Goal: Task Accomplishment & Management: Manage account settings

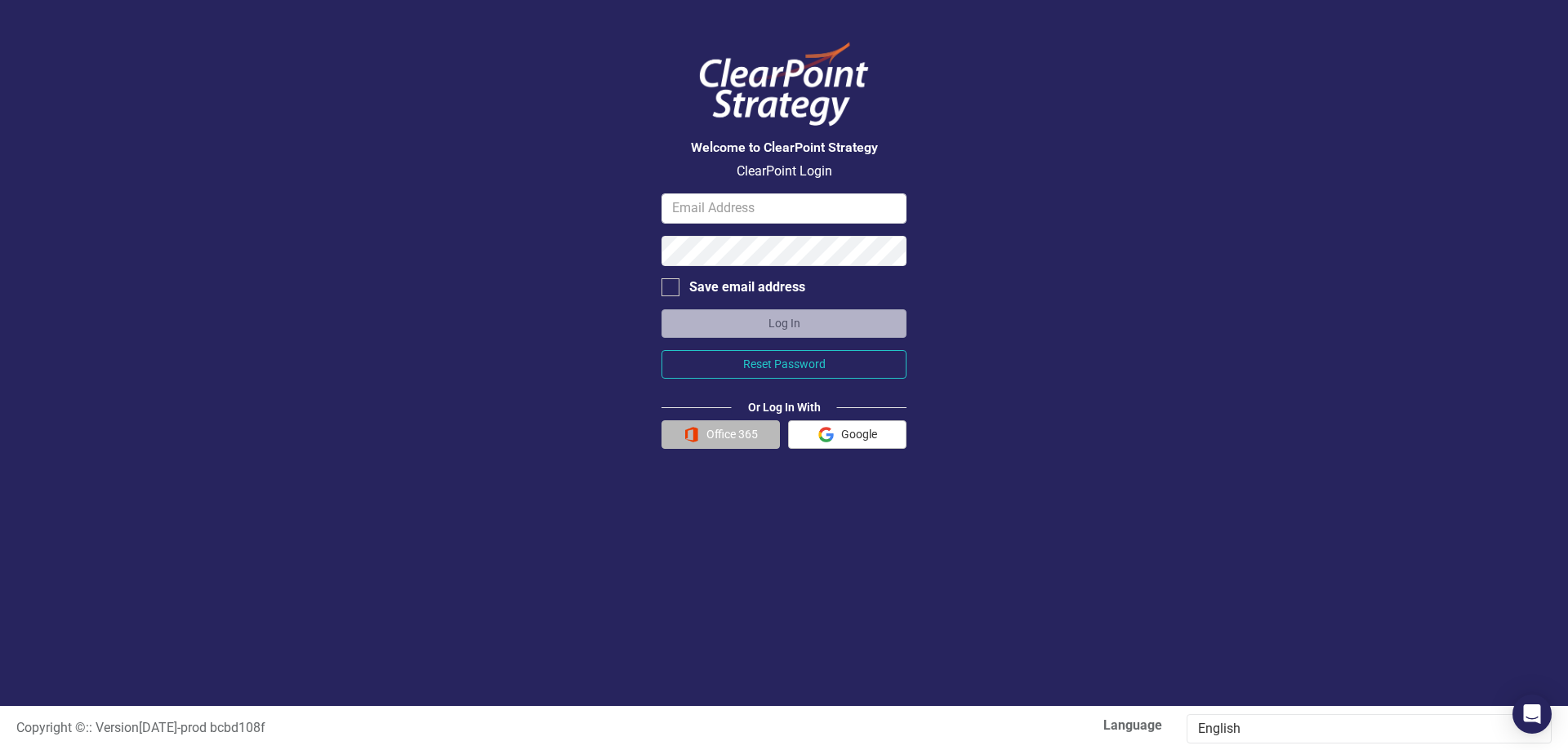
click at [753, 439] on button "Office 365" at bounding box center [720, 435] width 118 height 28
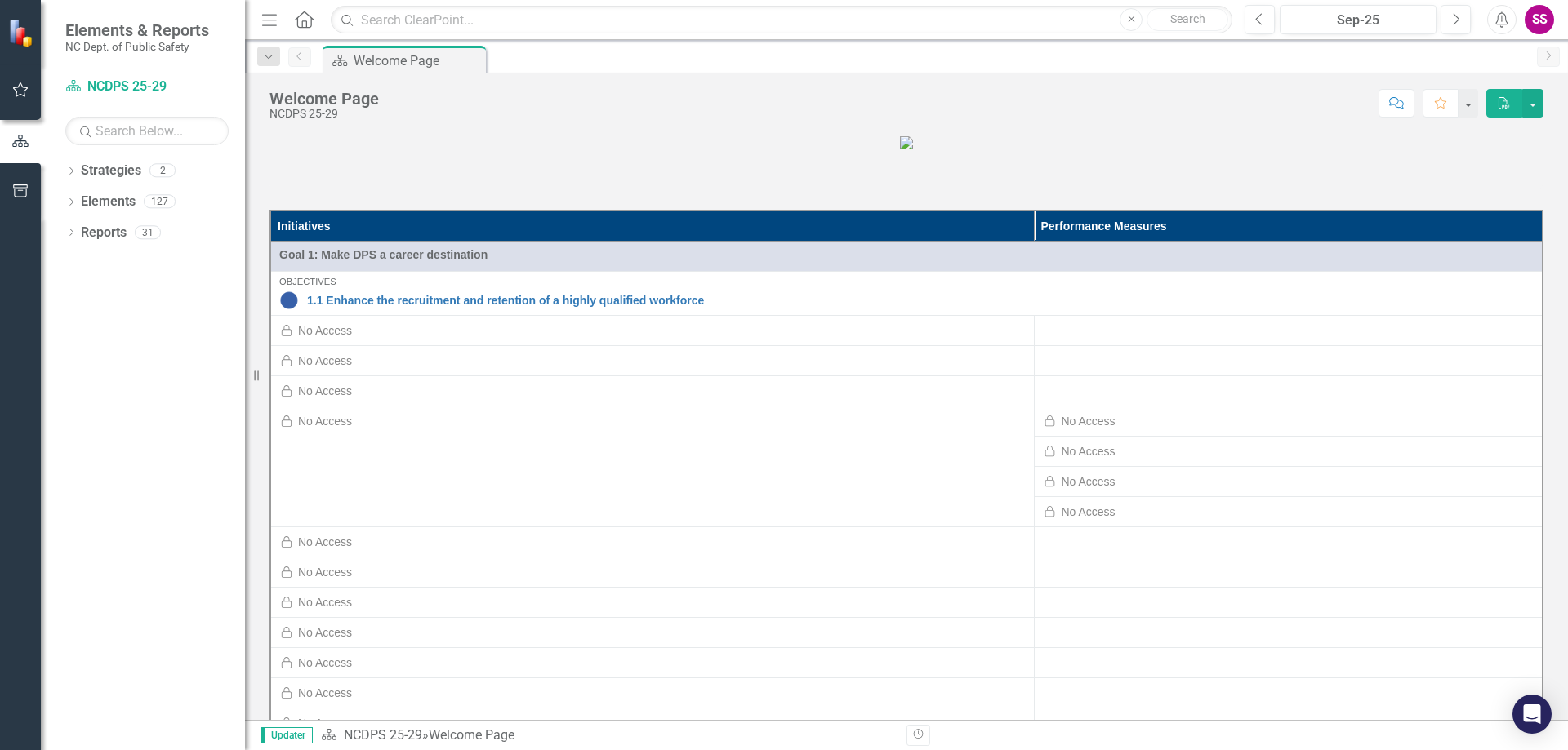
click at [38, 97] on button "button" at bounding box center [21, 90] width 37 height 34
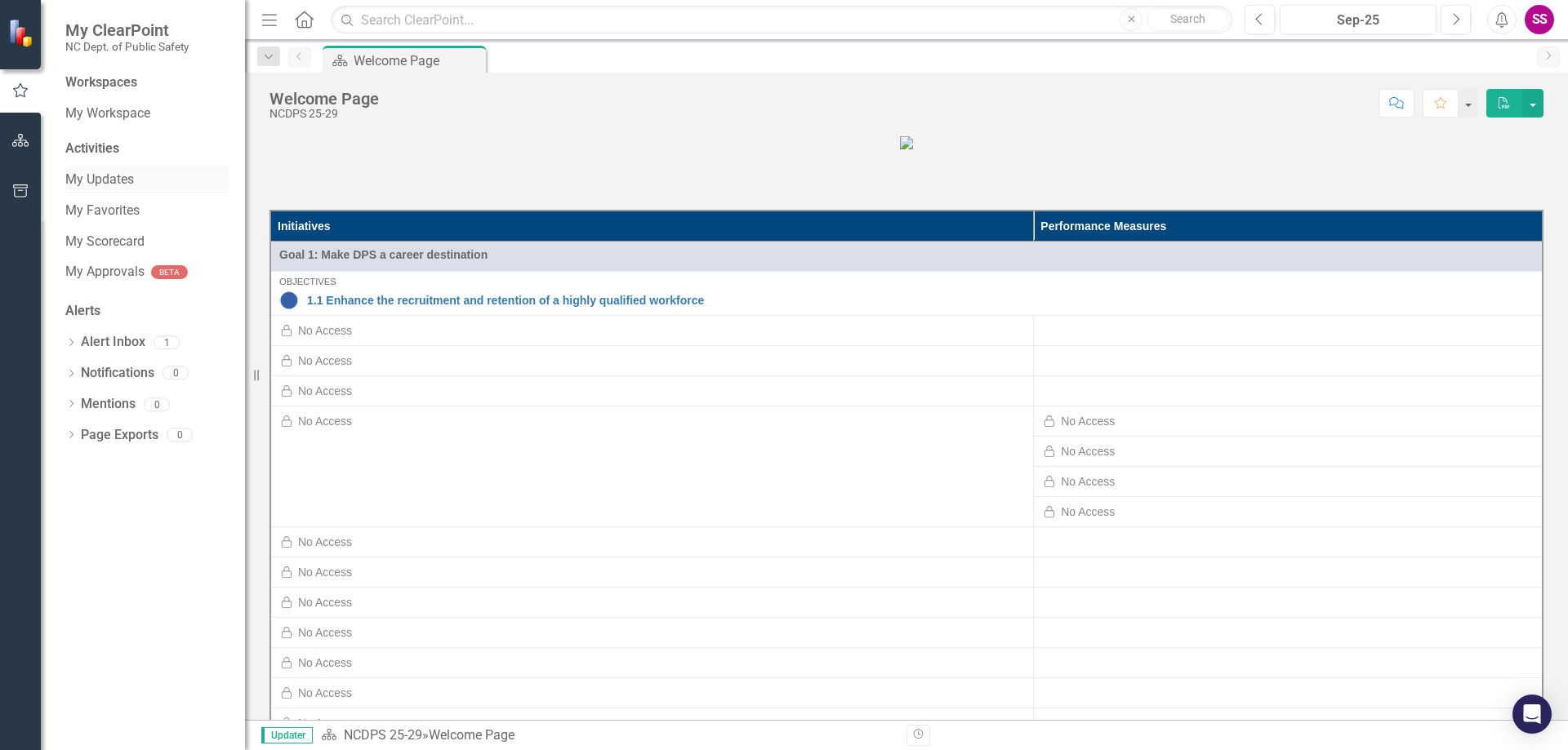
click at [130, 180] on link "My Updates" at bounding box center [147, 180] width 163 height 19
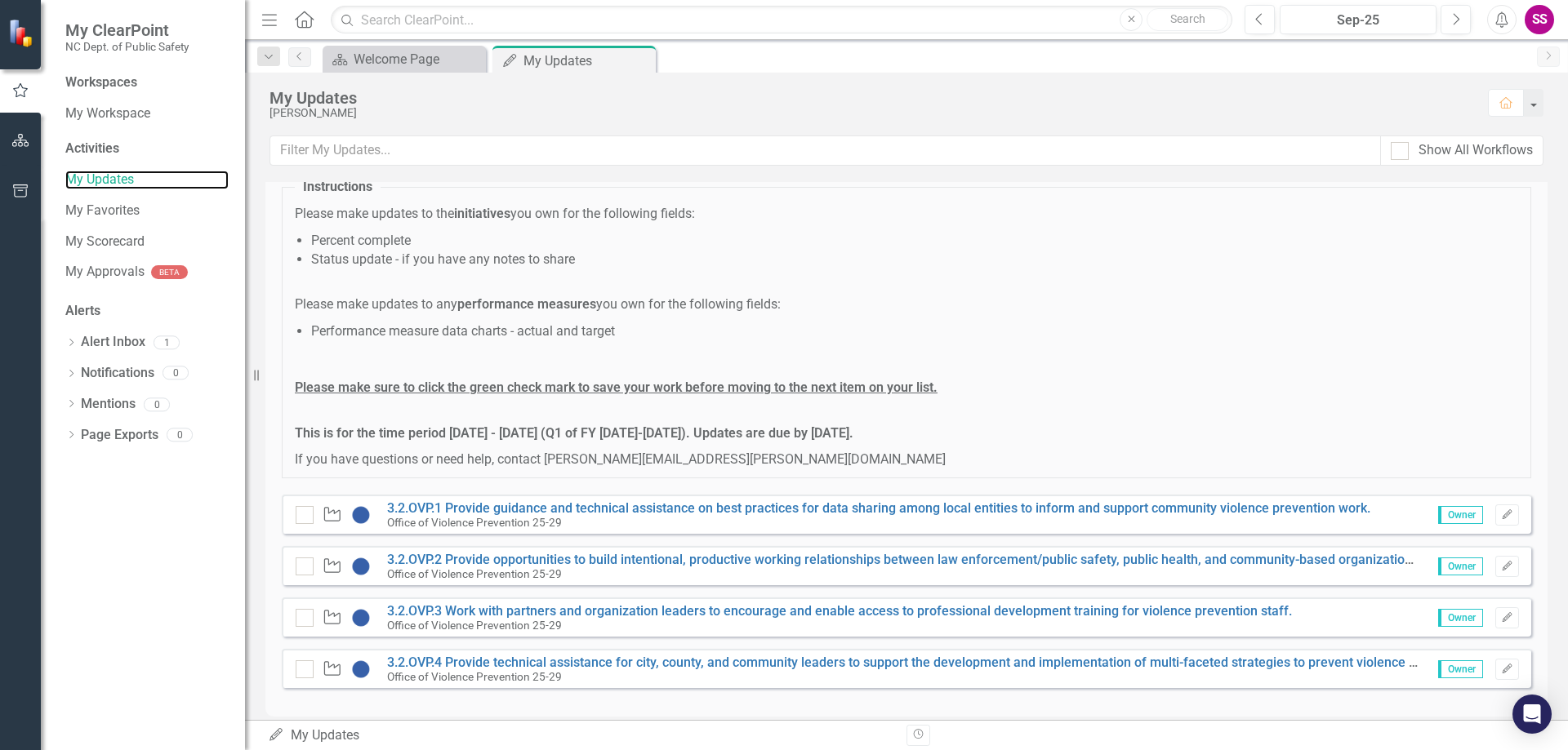
scroll to position [69, 0]
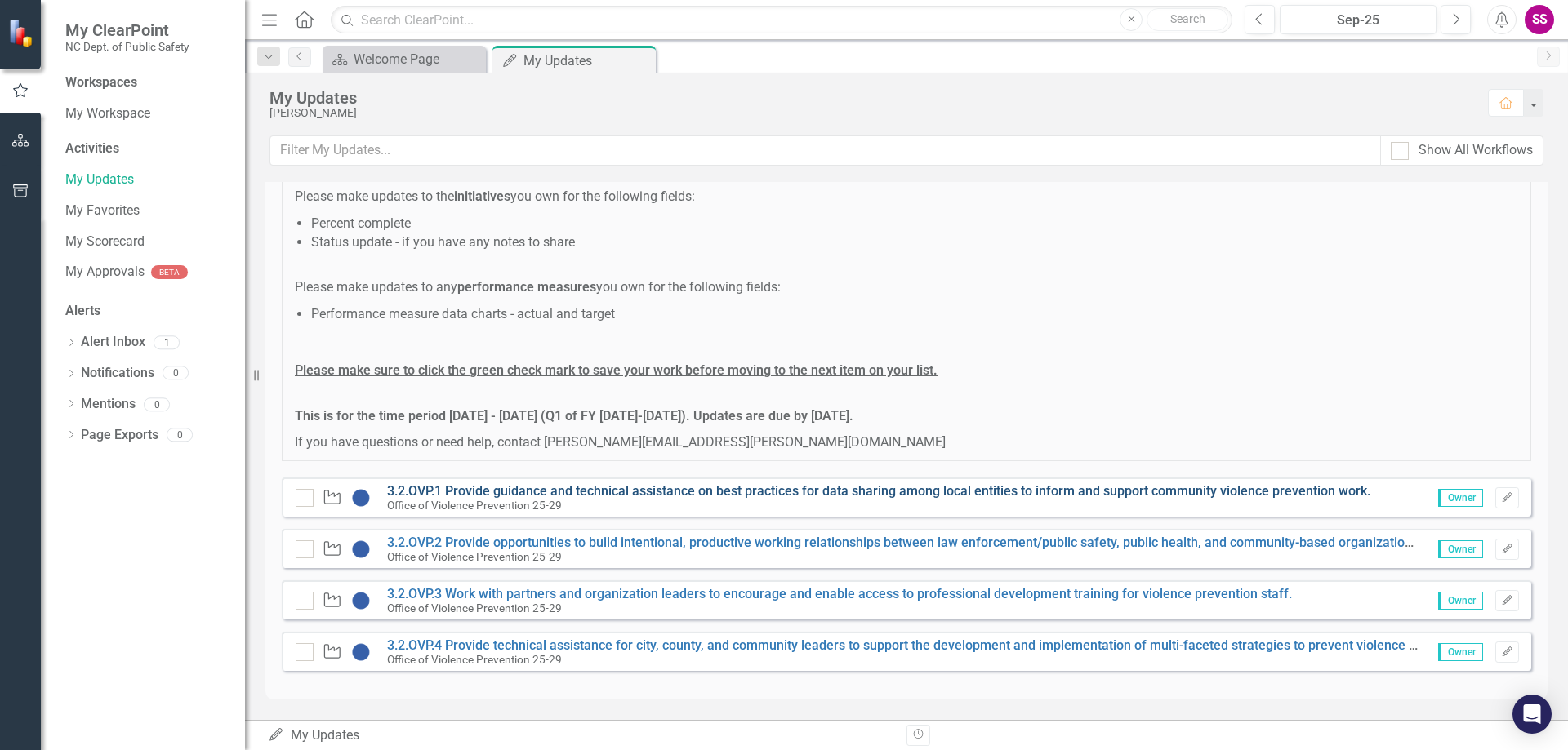
click at [850, 489] on link "3.2.OVP.1 Provide guidance and technical assistance on best practices for data …" at bounding box center [879, 491] width 983 height 16
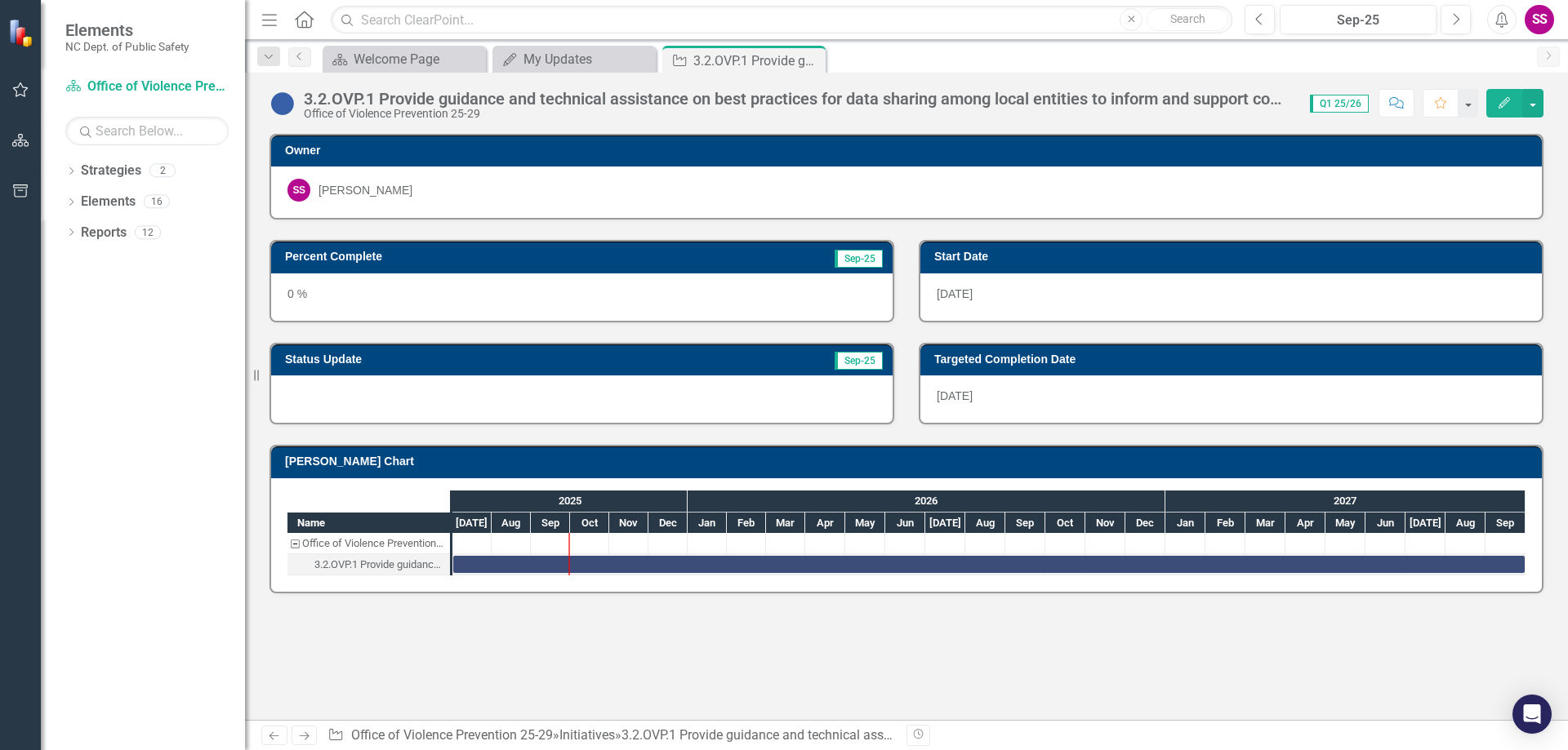
click at [331, 263] on h3 "Percent Complete" at bounding box center [483, 256] width 396 height 12
click at [607, 61] on div "My Updates" at bounding box center [577, 59] width 107 height 21
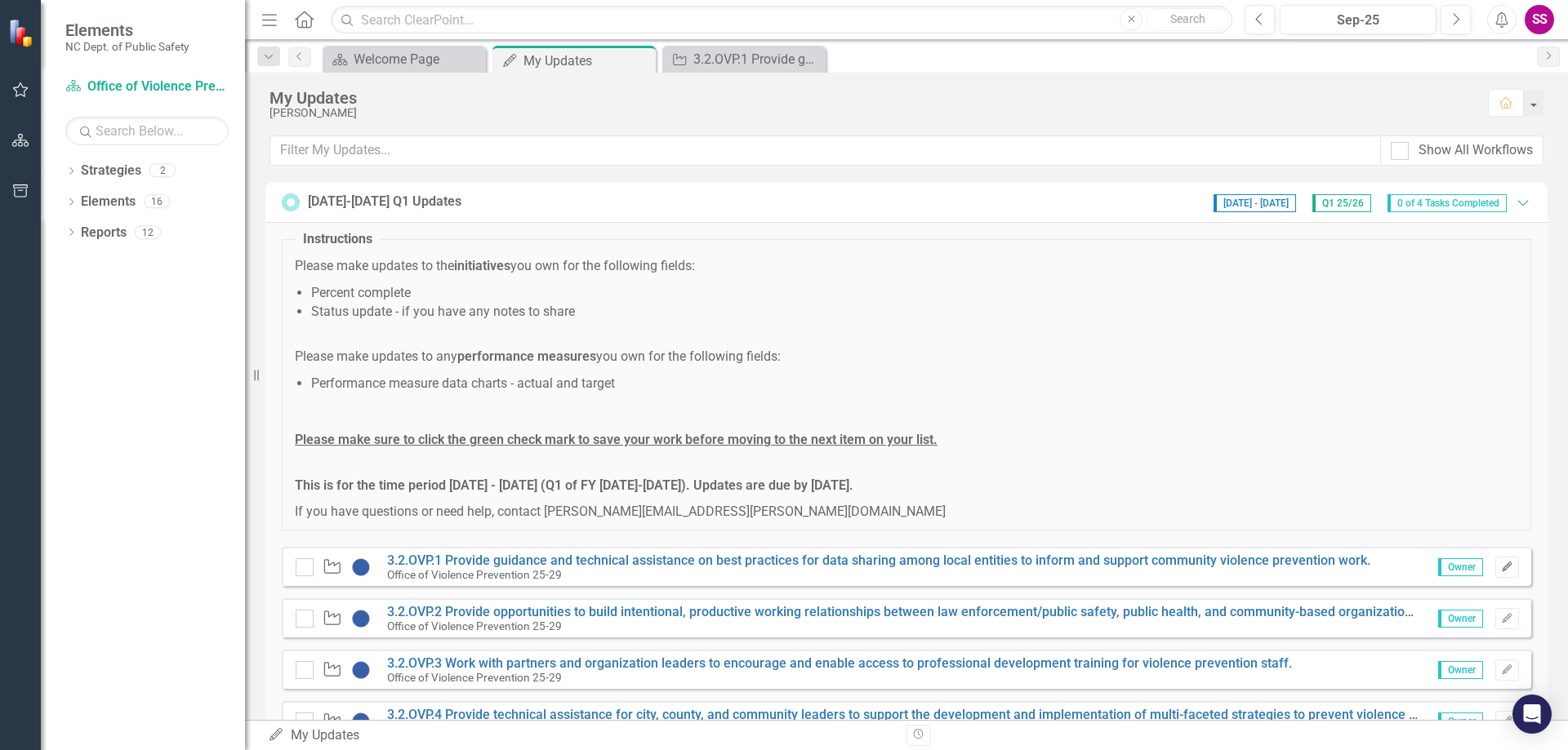
click at [1498, 572] on button "Edit" at bounding box center [1507, 568] width 23 height 22
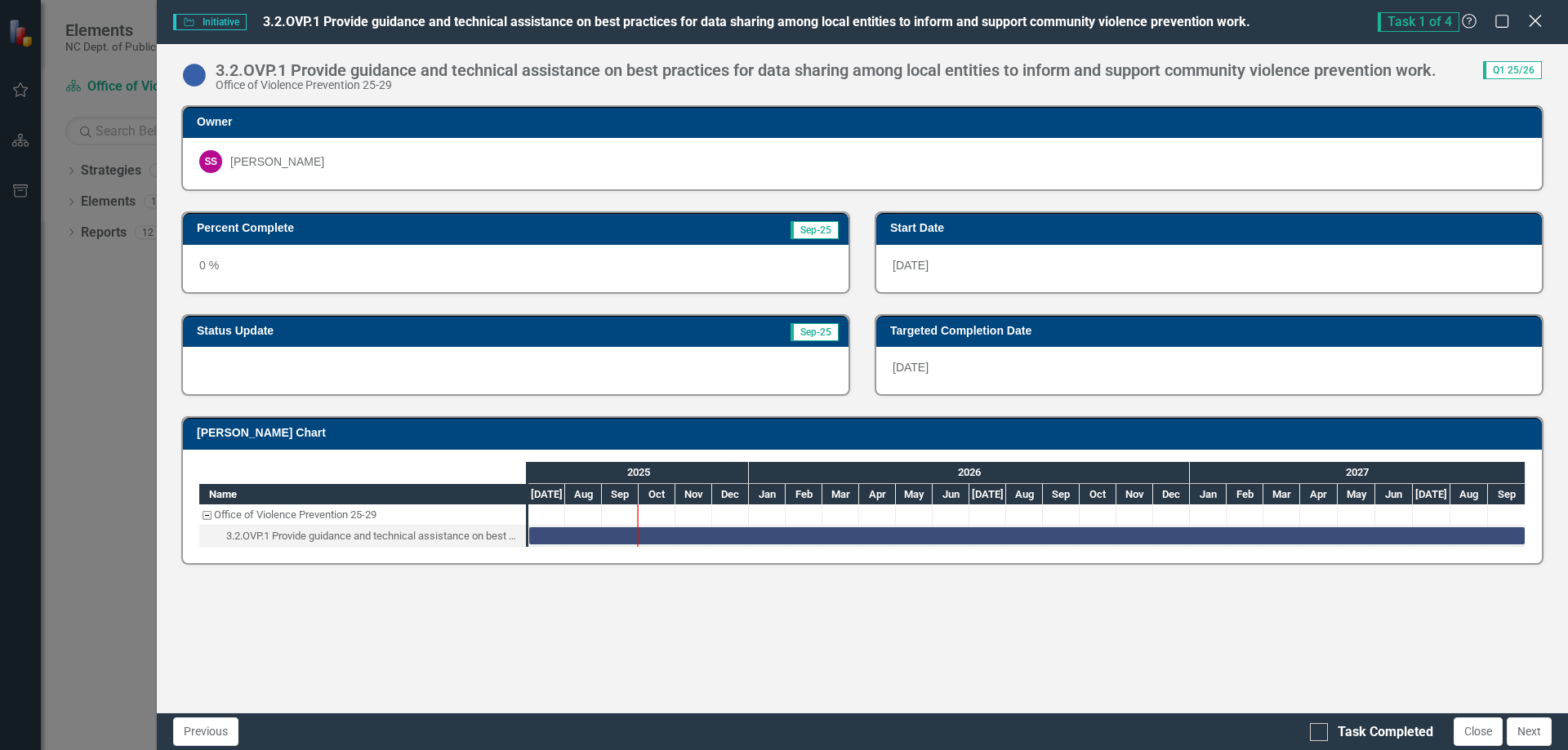
click at [1529, 20] on icon "Close" at bounding box center [1535, 21] width 21 height 16
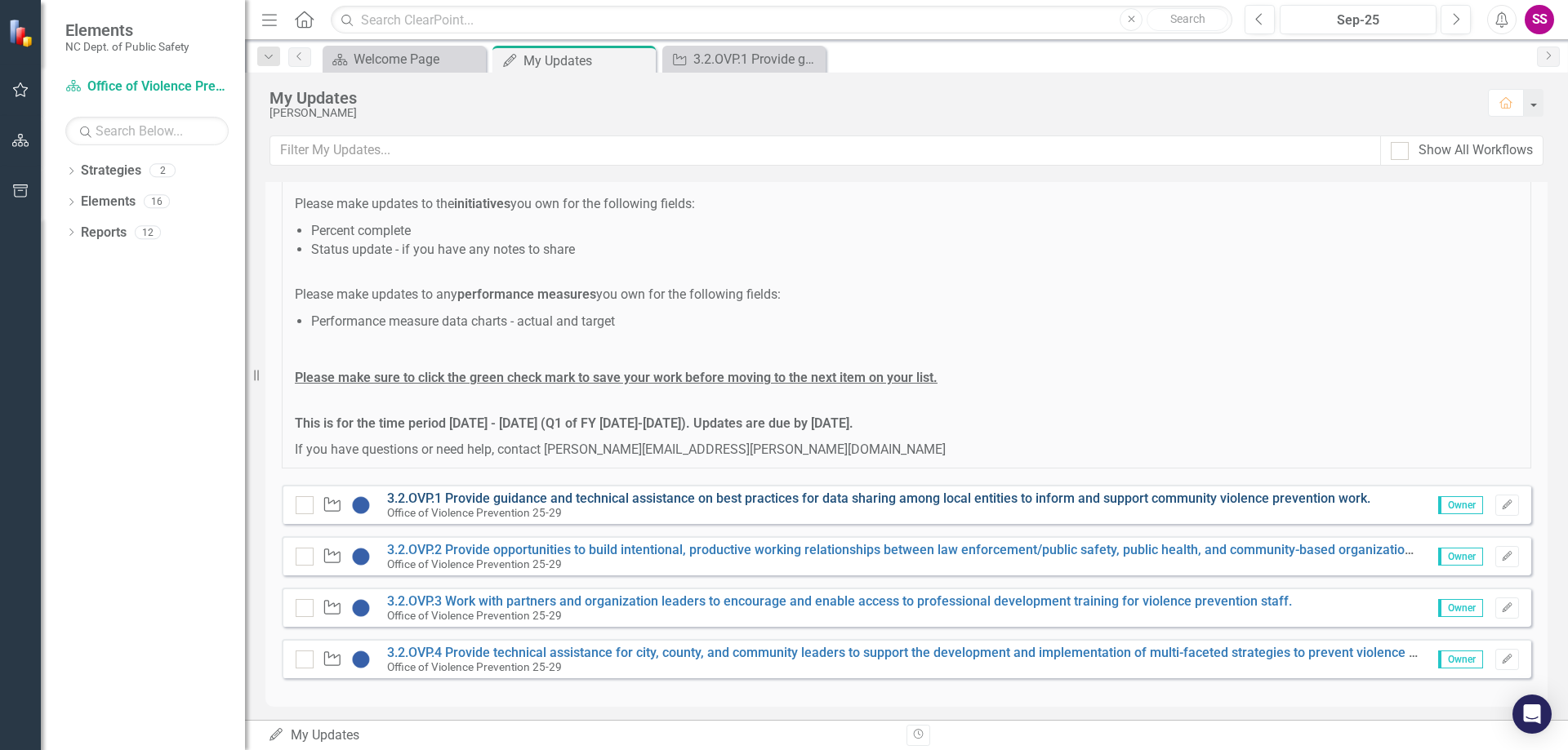
scroll to position [69, 0]
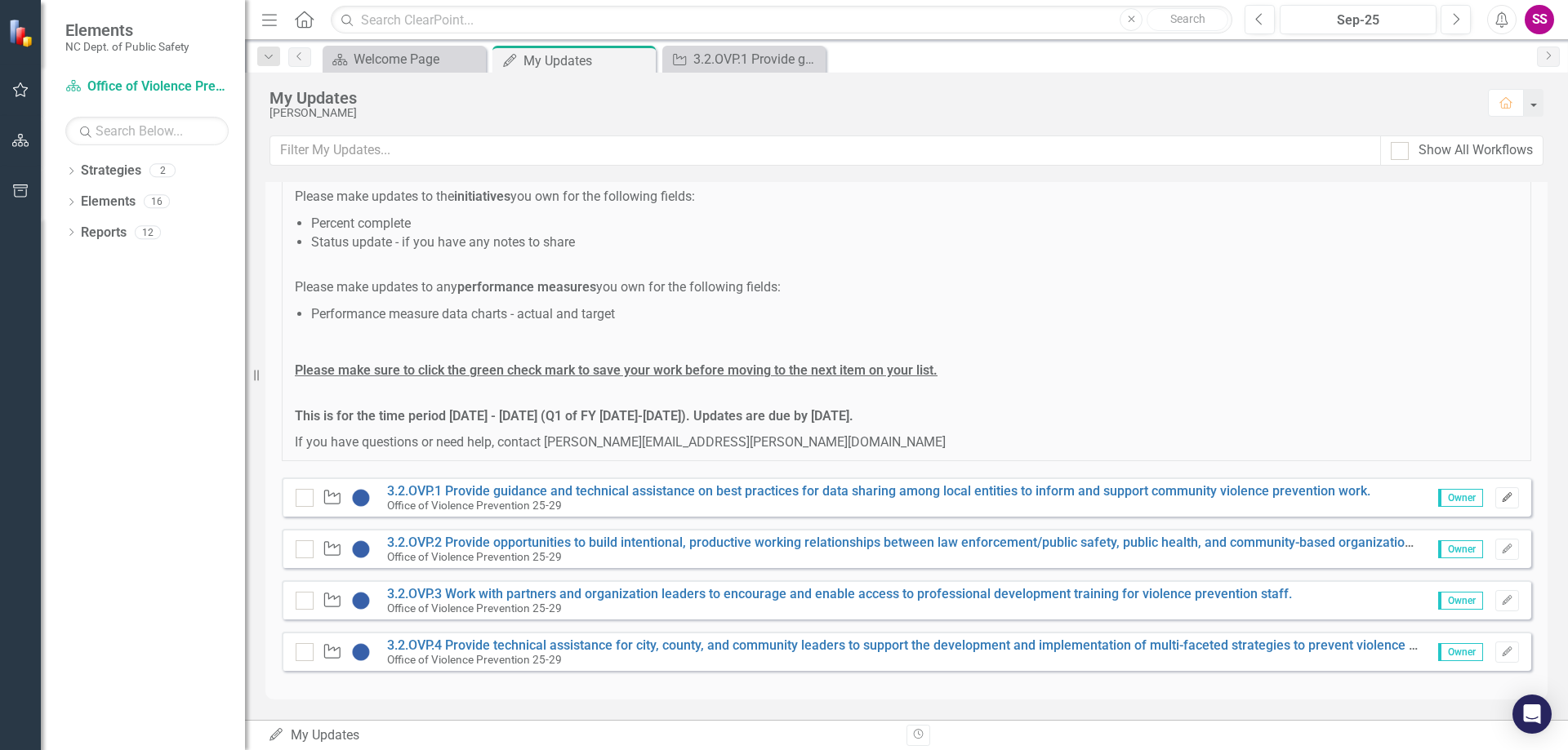
click at [1502, 506] on button "Edit" at bounding box center [1507, 499] width 23 height 22
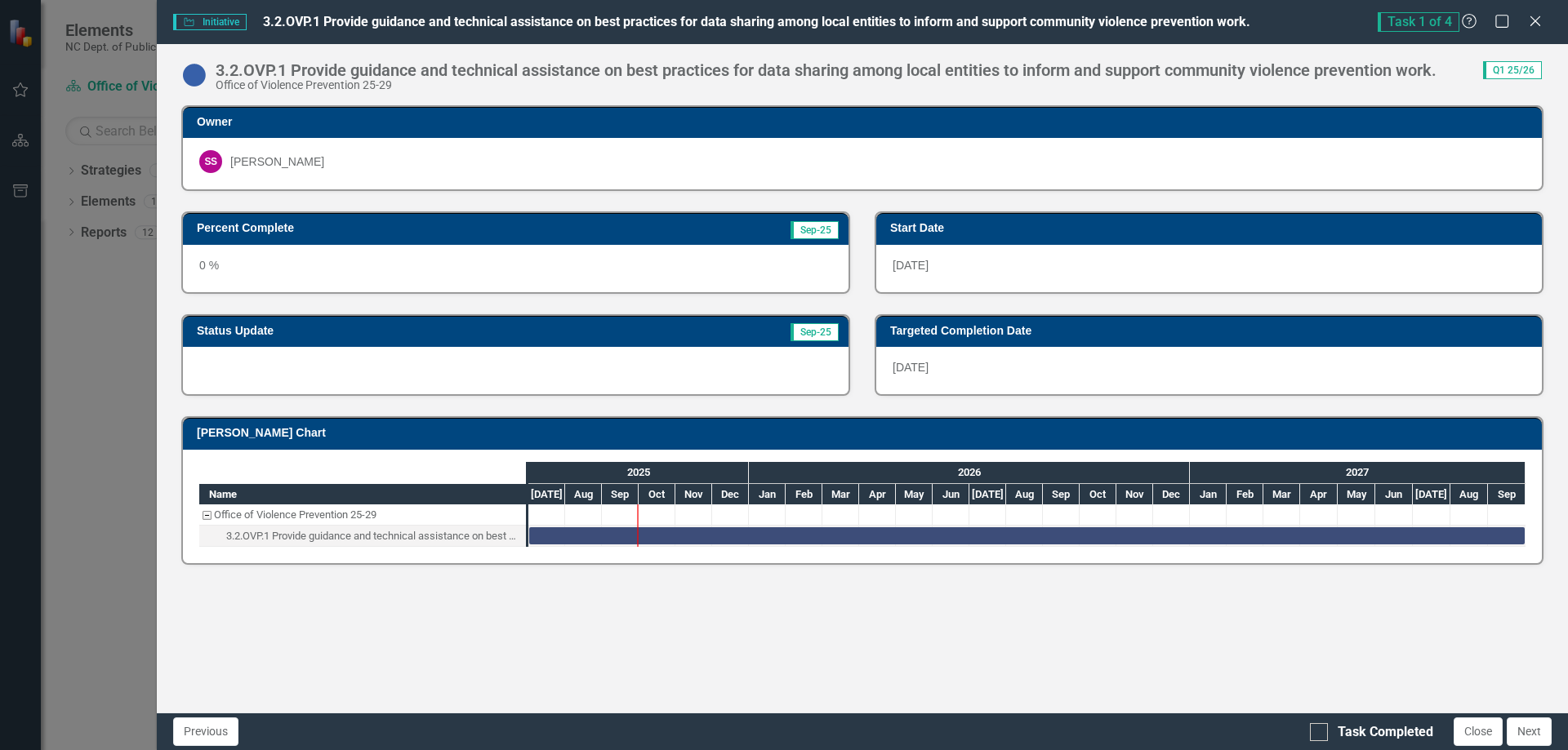
click at [810, 233] on span "Sep-25" at bounding box center [814, 231] width 48 height 18
click at [212, 267] on div "0 %" at bounding box center [515, 268] width 665 height 47
drag, startPoint x: 195, startPoint y: 266, endPoint x: 208, endPoint y: 267, distance: 13.0
click at [199, 266] on div "0 %" at bounding box center [515, 268] width 665 height 47
click at [208, 267] on div "0 %" at bounding box center [515, 268] width 665 height 47
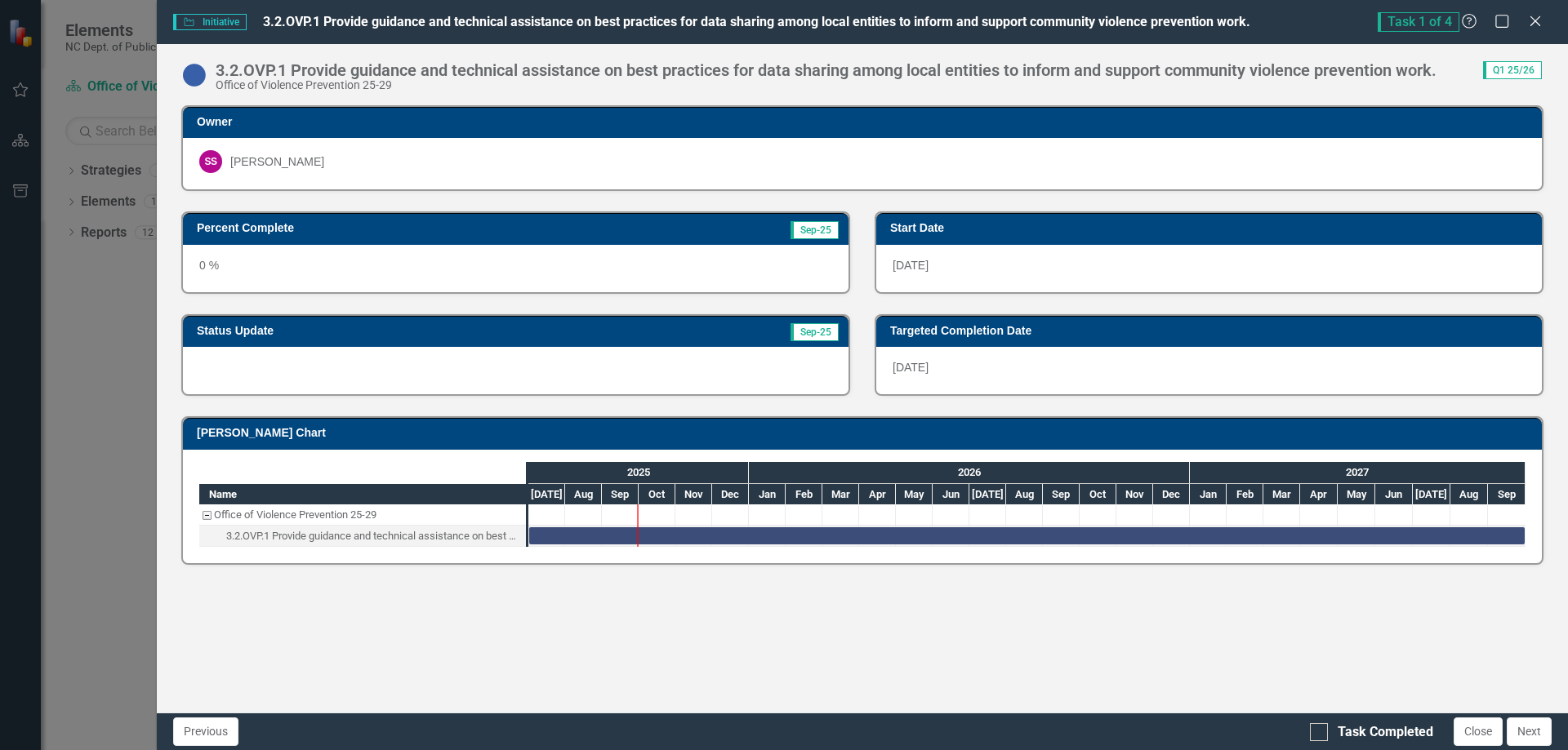
drag, startPoint x: 208, startPoint y: 267, endPoint x: 463, endPoint y: 258, distance: 255.2
click at [209, 267] on div "0 %" at bounding box center [515, 268] width 665 height 47
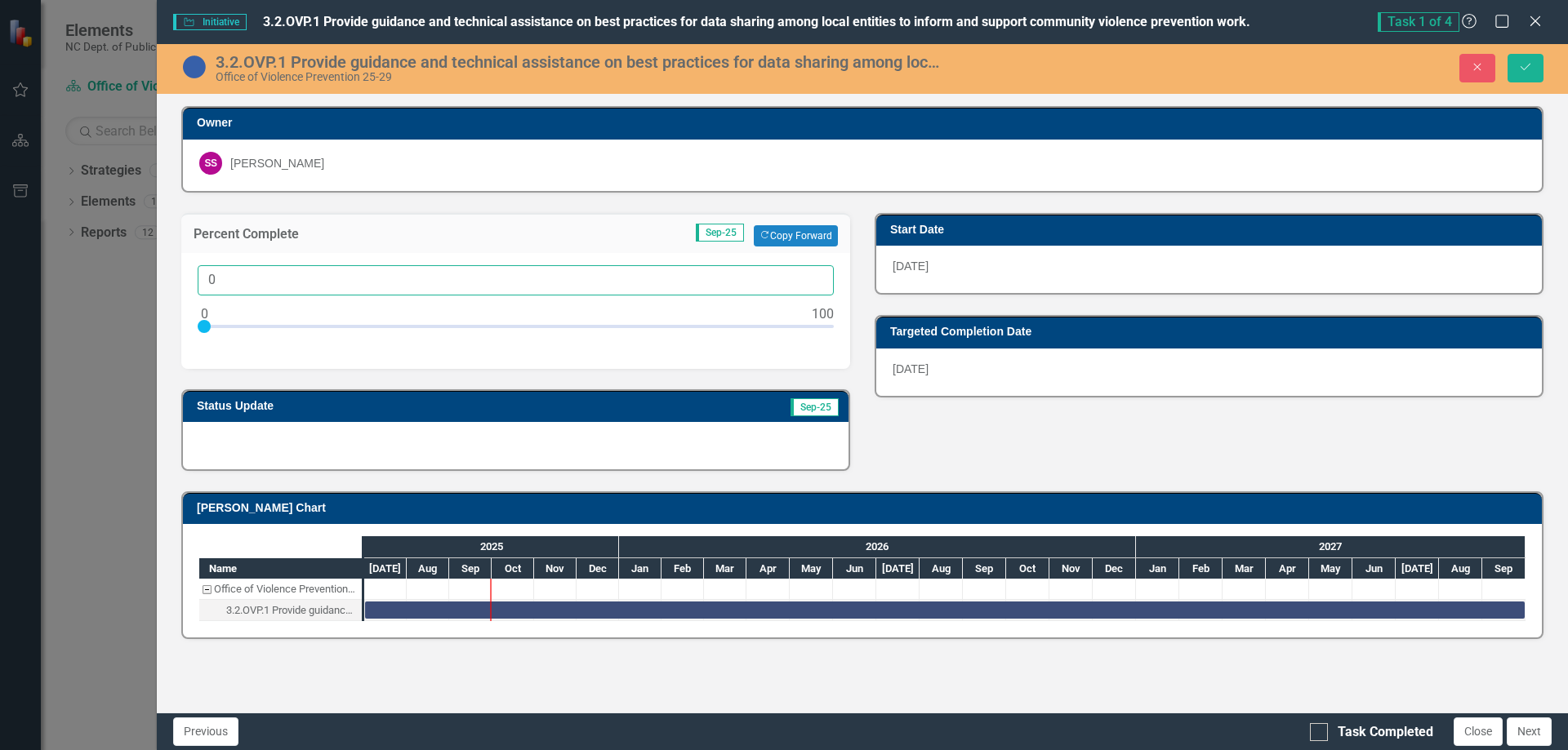
click at [371, 283] on input "0" at bounding box center [515, 281] width 636 height 30
click at [238, 322] on div at bounding box center [515, 330] width 636 height 21
type input "25"
drag, startPoint x: 241, startPoint y: 322, endPoint x: 360, endPoint y: 319, distance: 119.0
click at [360, 320] on div at bounding box center [361, 326] width 13 height 13
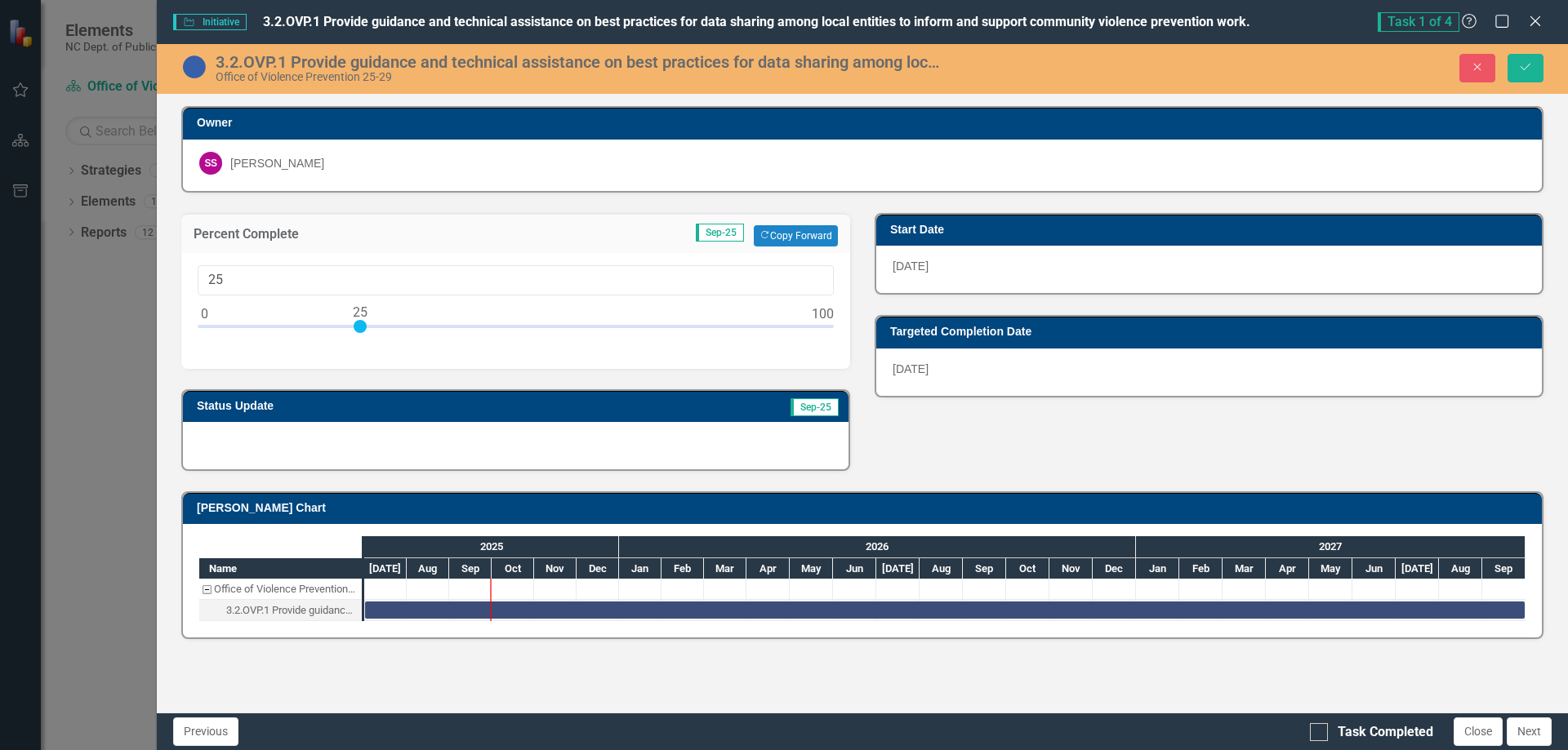
click at [610, 450] on div at bounding box center [515, 445] width 665 height 47
click at [200, 425] on div at bounding box center [515, 445] width 665 height 47
click at [226, 437] on div at bounding box center [515, 445] width 665 height 47
click at [228, 437] on div at bounding box center [515, 445] width 665 height 47
click at [230, 437] on div at bounding box center [515, 445] width 665 height 47
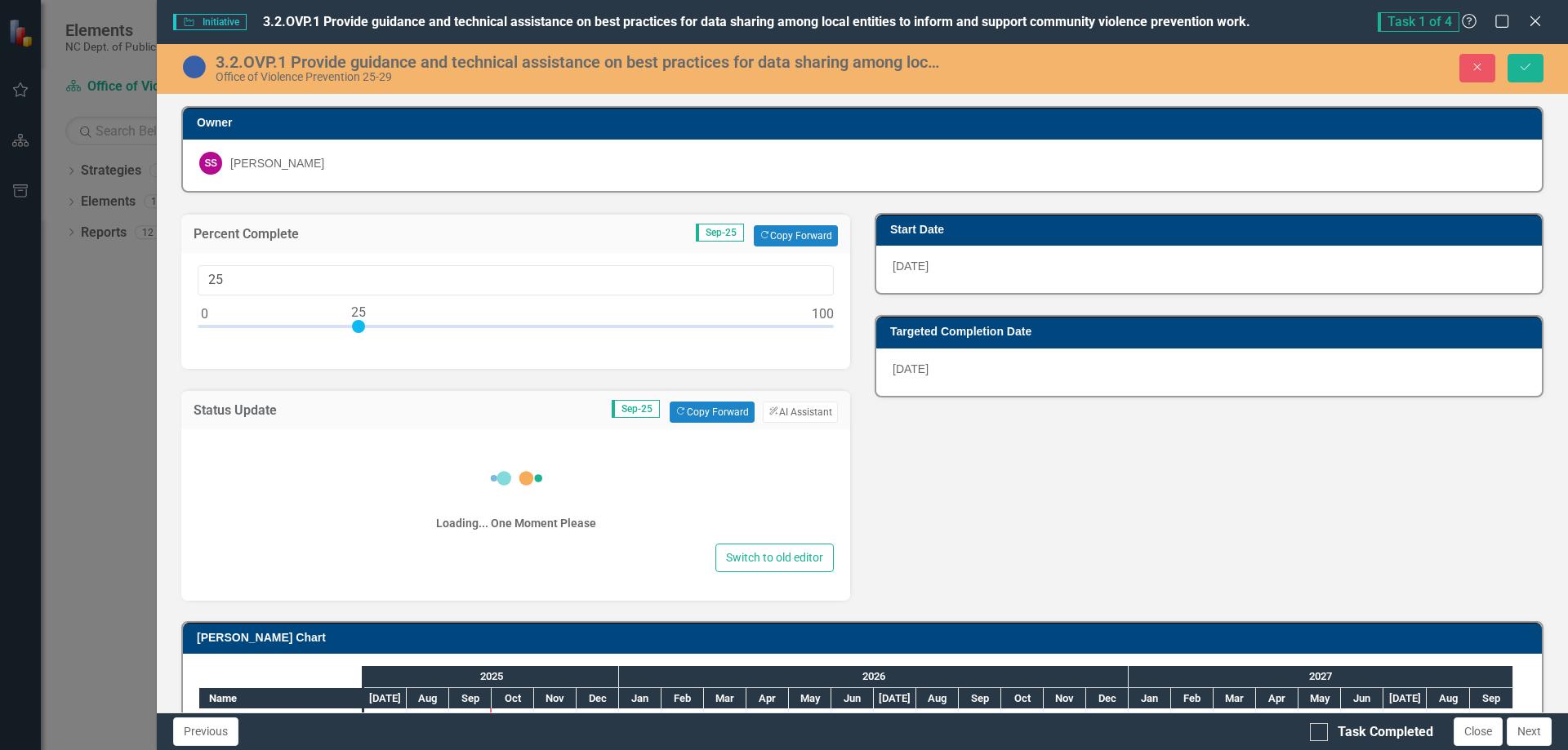
click at [331, 455] on div "Loading... One Moment Please" at bounding box center [515, 491] width 636 height 98
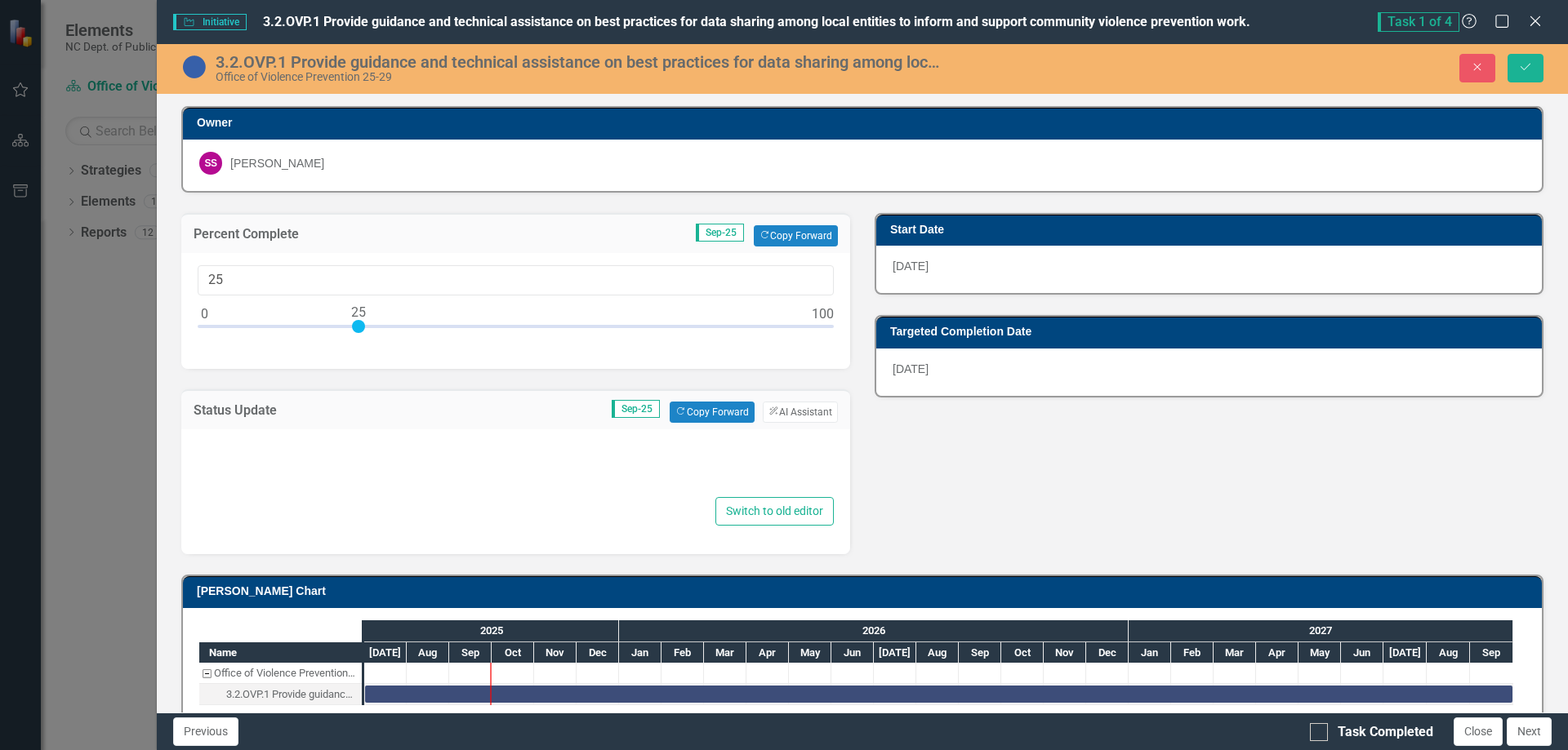
click at [277, 454] on div at bounding box center [515, 468] width 636 height 52
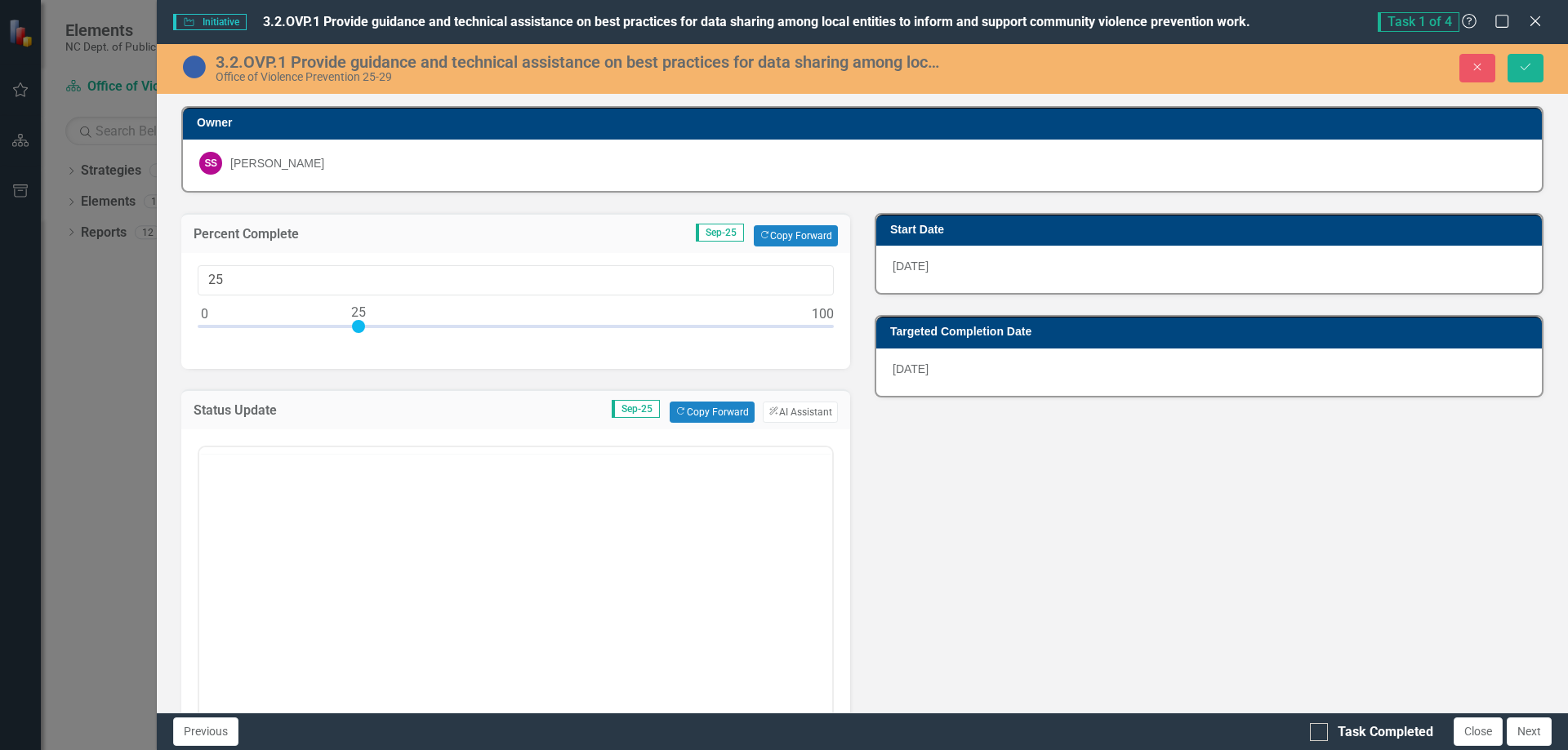
click at [277, 454] on div at bounding box center [515, 607] width 636 height 330
click at [311, 584] on body "Rich Text Area. Press ALT-0 for help." at bounding box center [515, 608] width 633 height 245
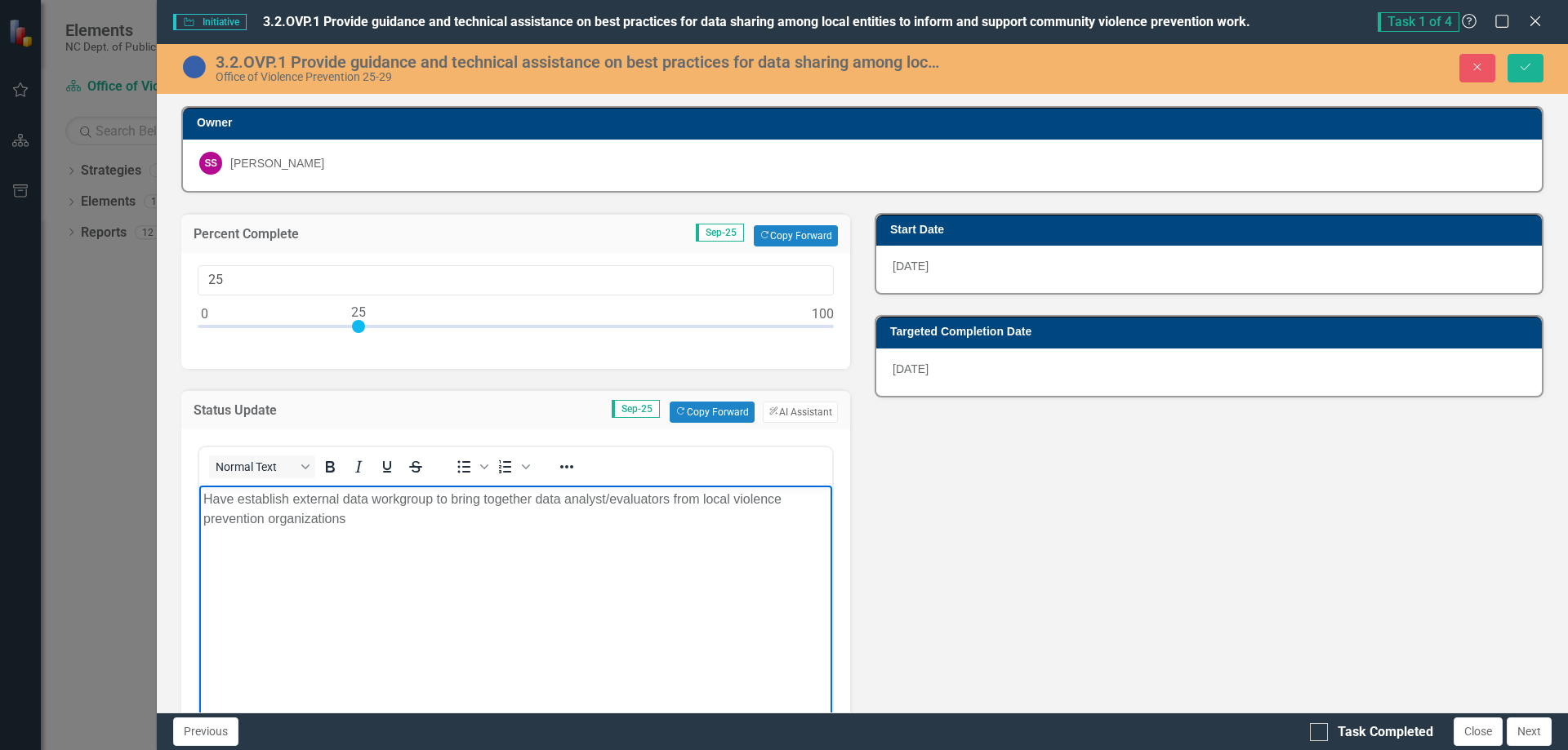
click at [286, 500] on p "Have establish external data workgroup to bring together data analyst/evaluator…" at bounding box center [515, 508] width 625 height 39
click at [367, 524] on p "Have established external data workgroup to bring together data analyst/evaluat…" at bounding box center [515, 508] width 625 height 39
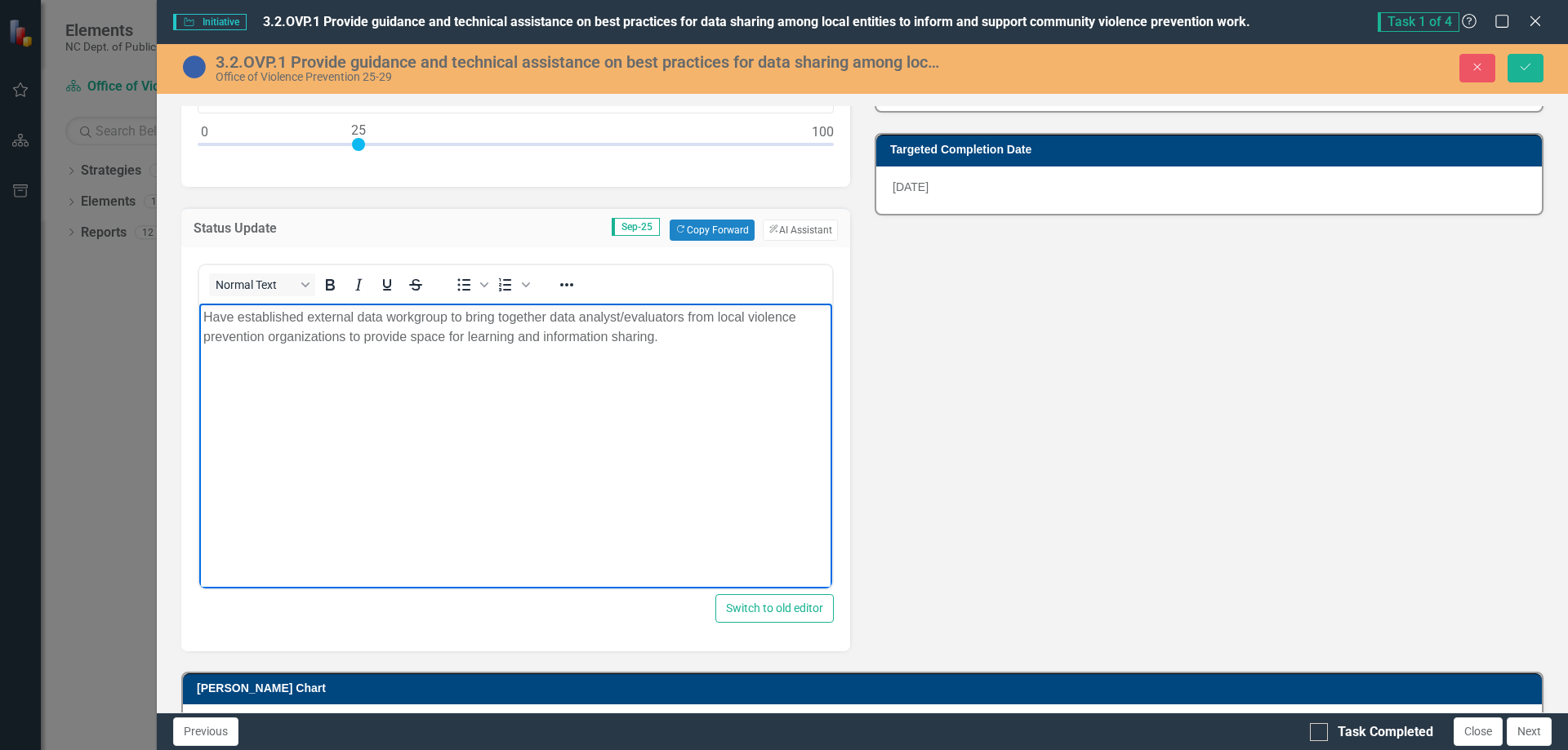
scroll to position [286, 0]
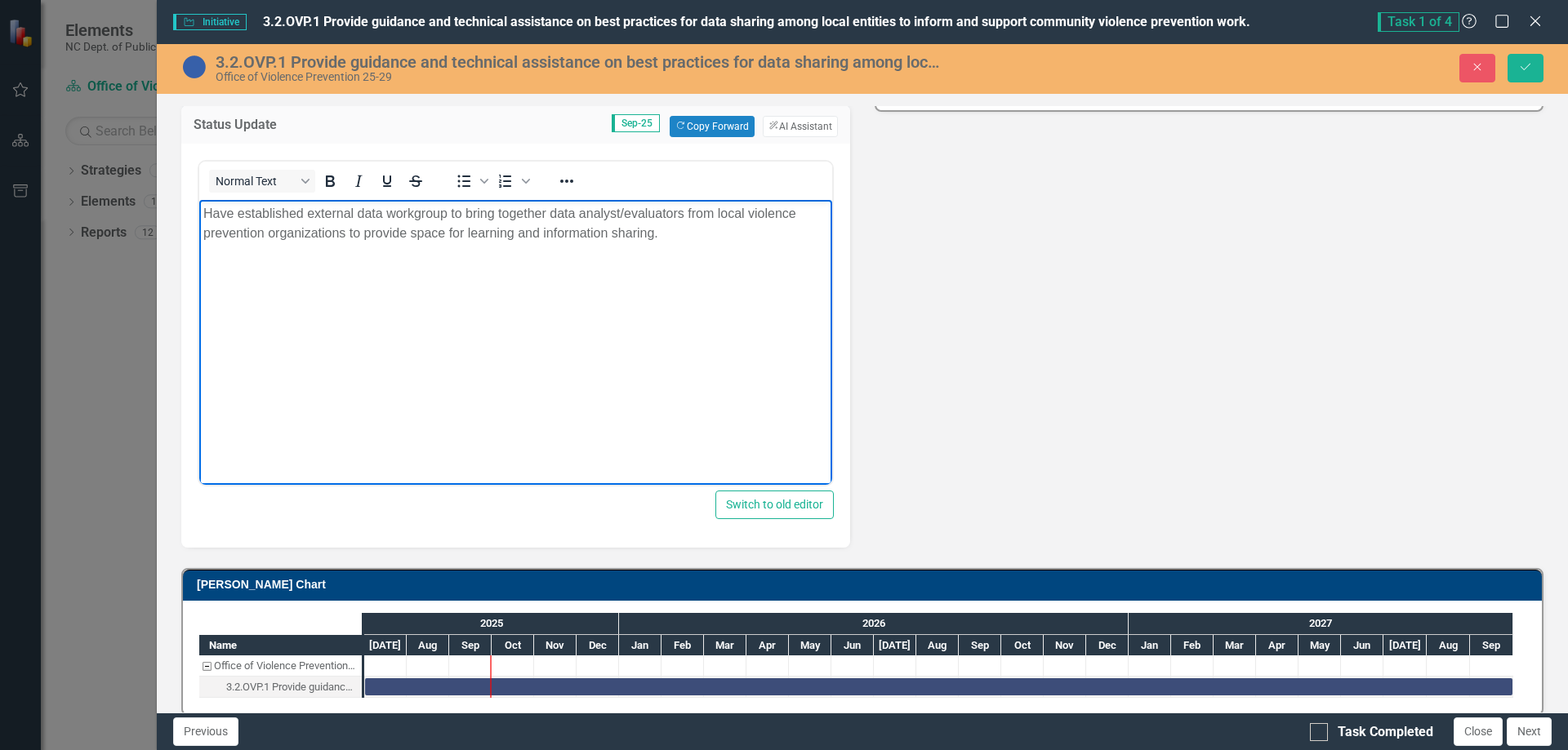
click at [963, 442] on div "Percent Complete Sep-25 Copy Forward Copy Forward 25 Status Update Sep-25 Copy …" at bounding box center [862, 227] width 1386 height 641
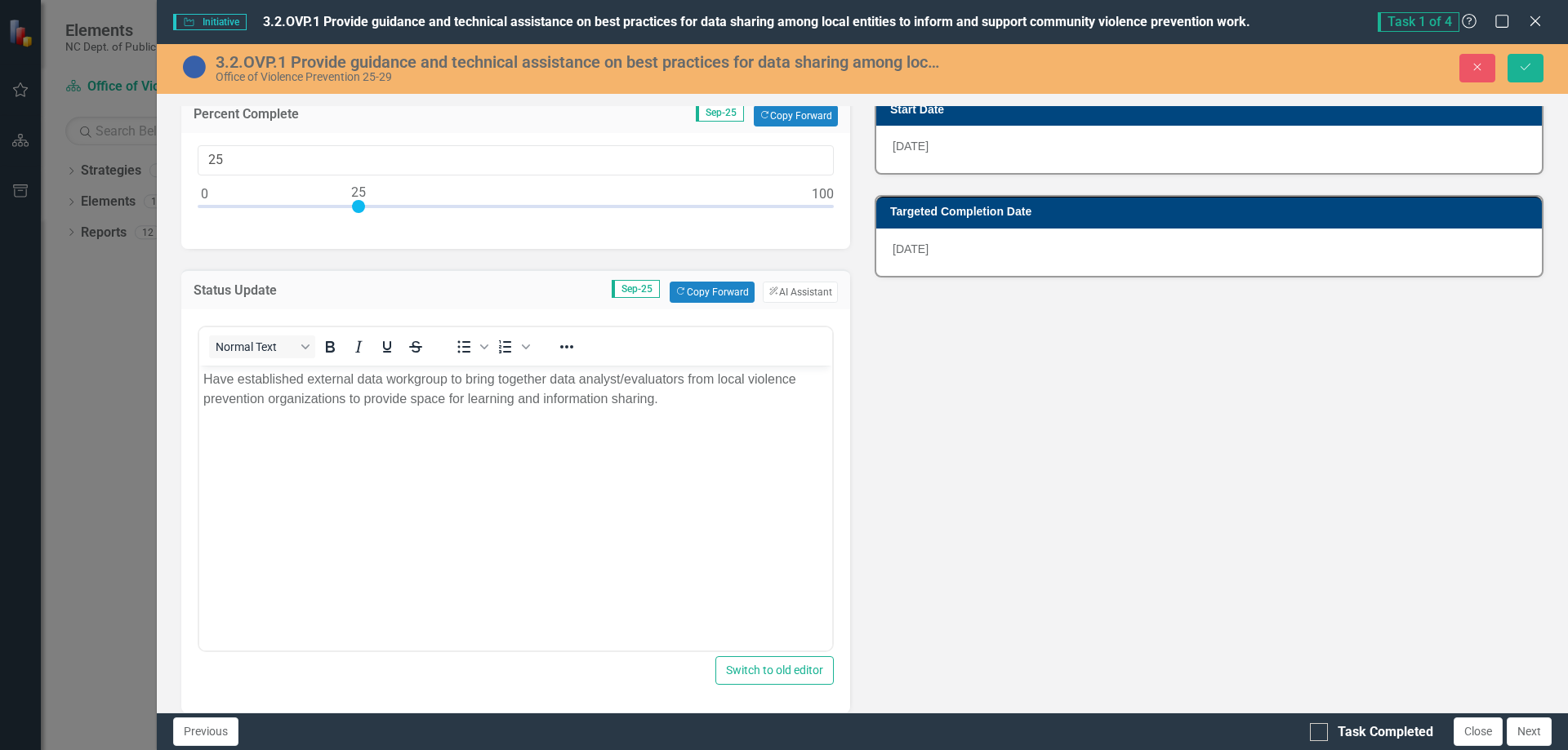
scroll to position [41, 0]
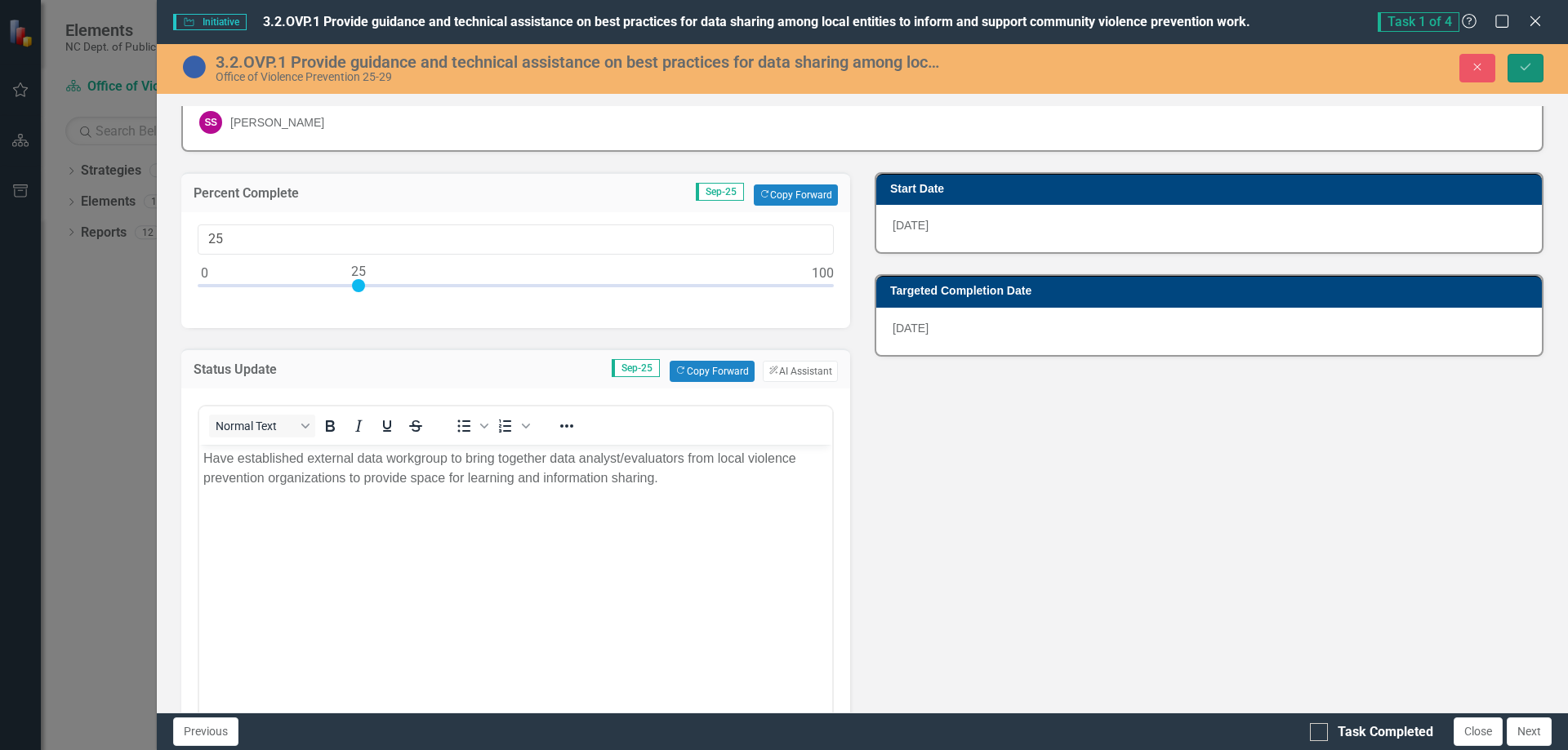
click at [1531, 68] on icon "Save" at bounding box center [1526, 67] width 15 height 12
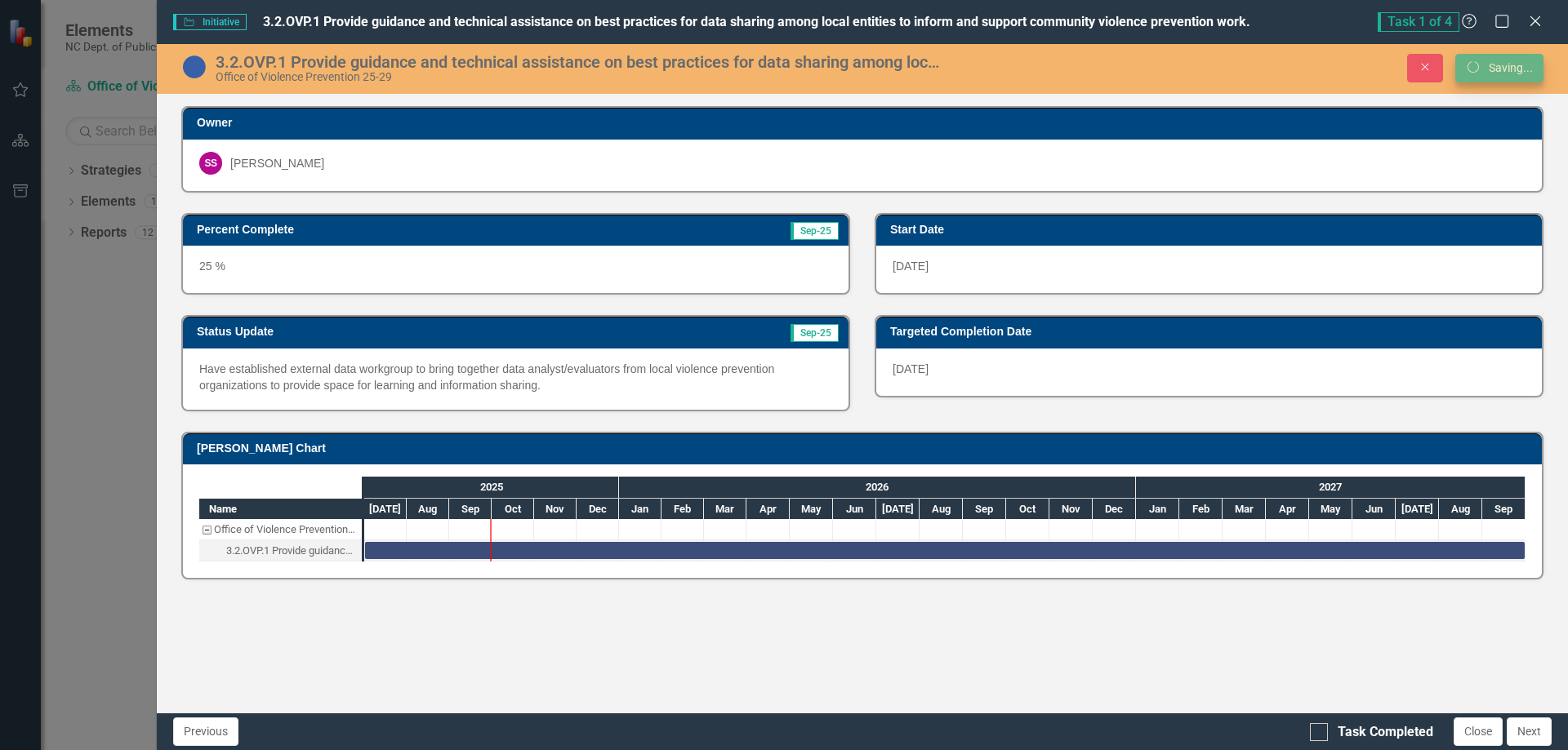
scroll to position [0, 0]
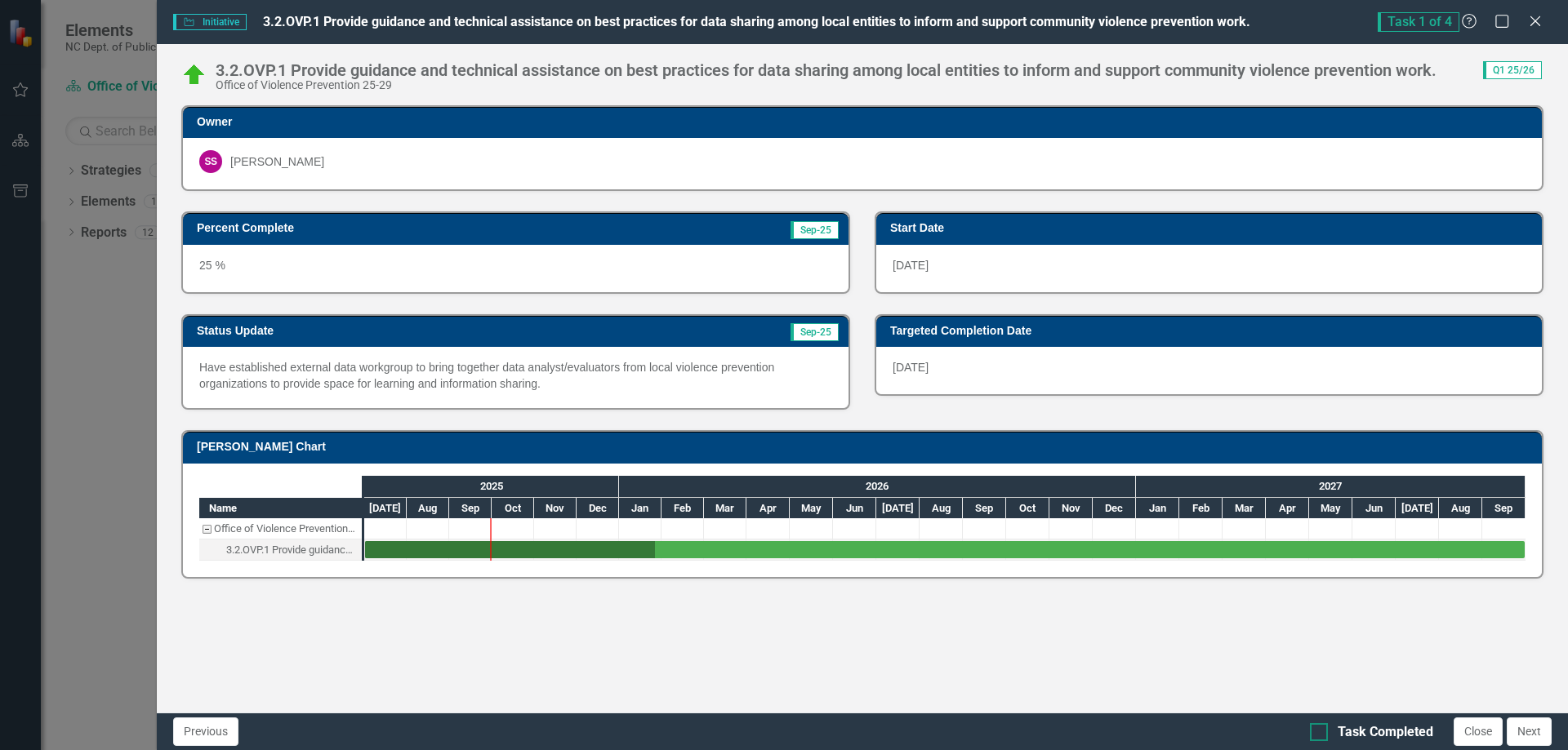
click at [1322, 733] on div at bounding box center [1319, 733] width 18 height 18
click at [1321, 733] on input "Task Completed" at bounding box center [1315, 728] width 11 height 11
checkbox input "true"
click at [1518, 733] on button "Next" at bounding box center [1530, 732] width 45 height 28
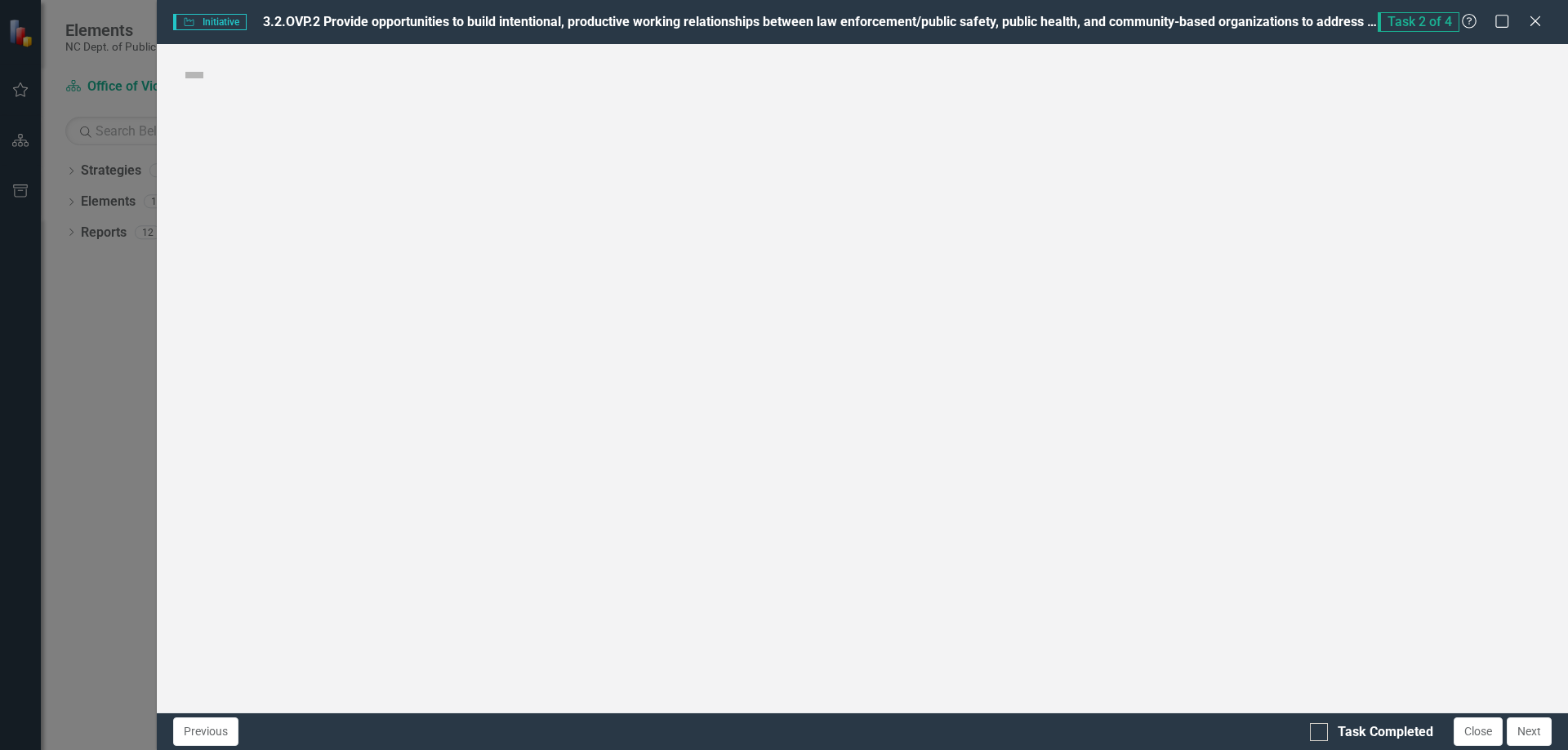
checkbox input "true"
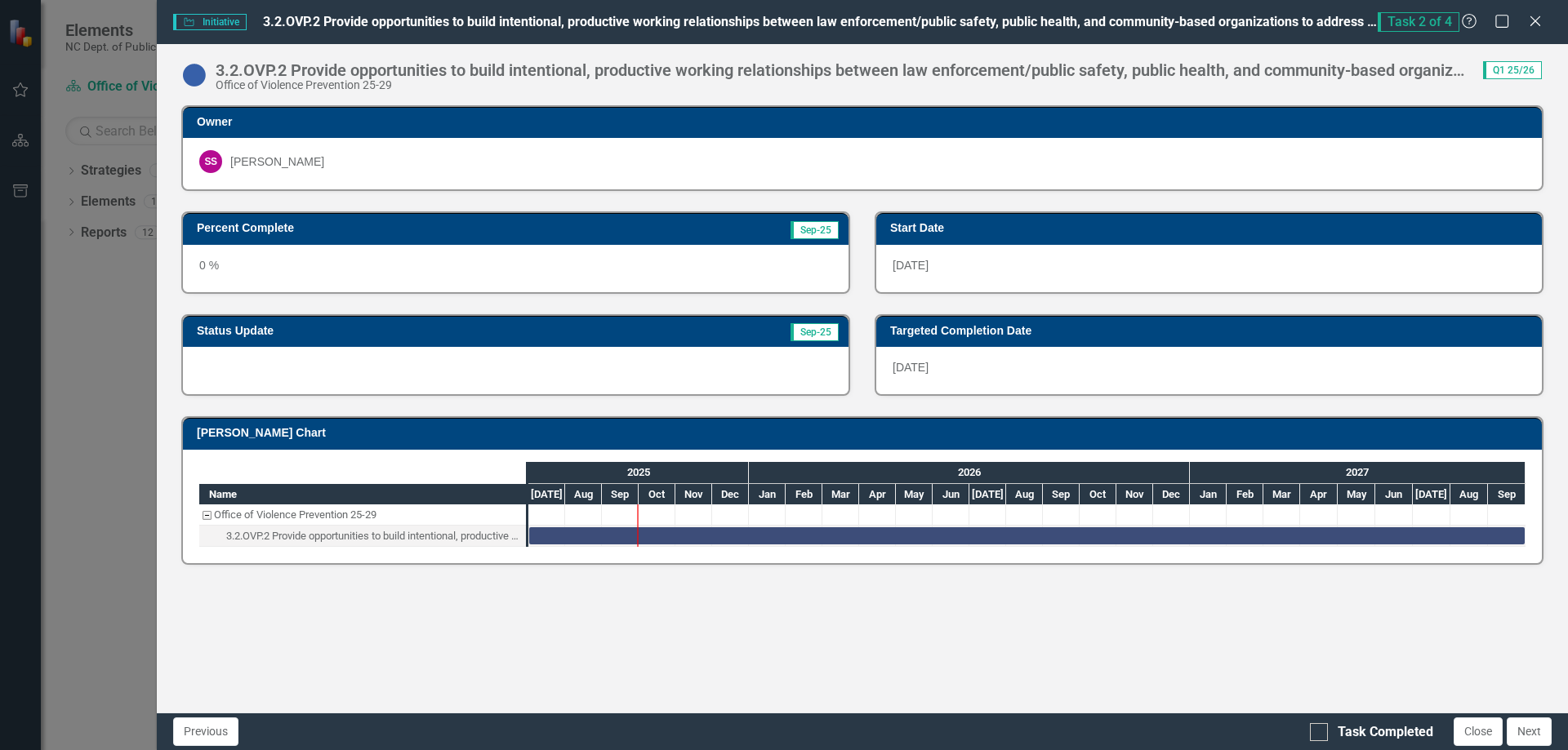
click at [608, 266] on div "0 %" at bounding box center [515, 268] width 665 height 47
click at [230, 264] on div "0 %" at bounding box center [515, 268] width 665 height 47
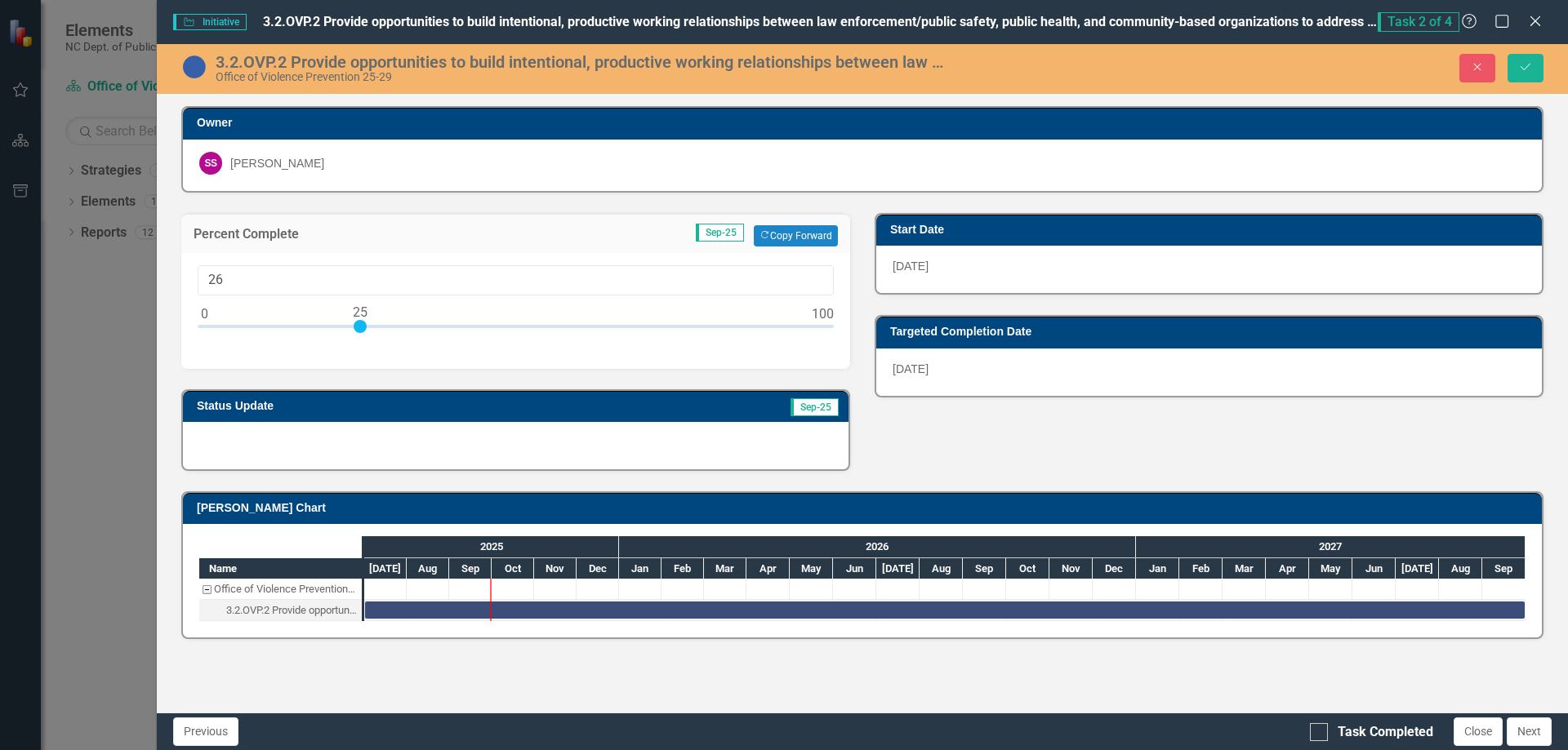
type input "25"
drag, startPoint x: 205, startPoint y: 328, endPoint x: 361, endPoint y: 328, distance: 156.0
click at [361, 328] on div at bounding box center [361, 326] width 13 height 13
click at [431, 456] on div at bounding box center [515, 445] width 665 height 47
click at [431, 455] on div at bounding box center [515, 445] width 665 height 47
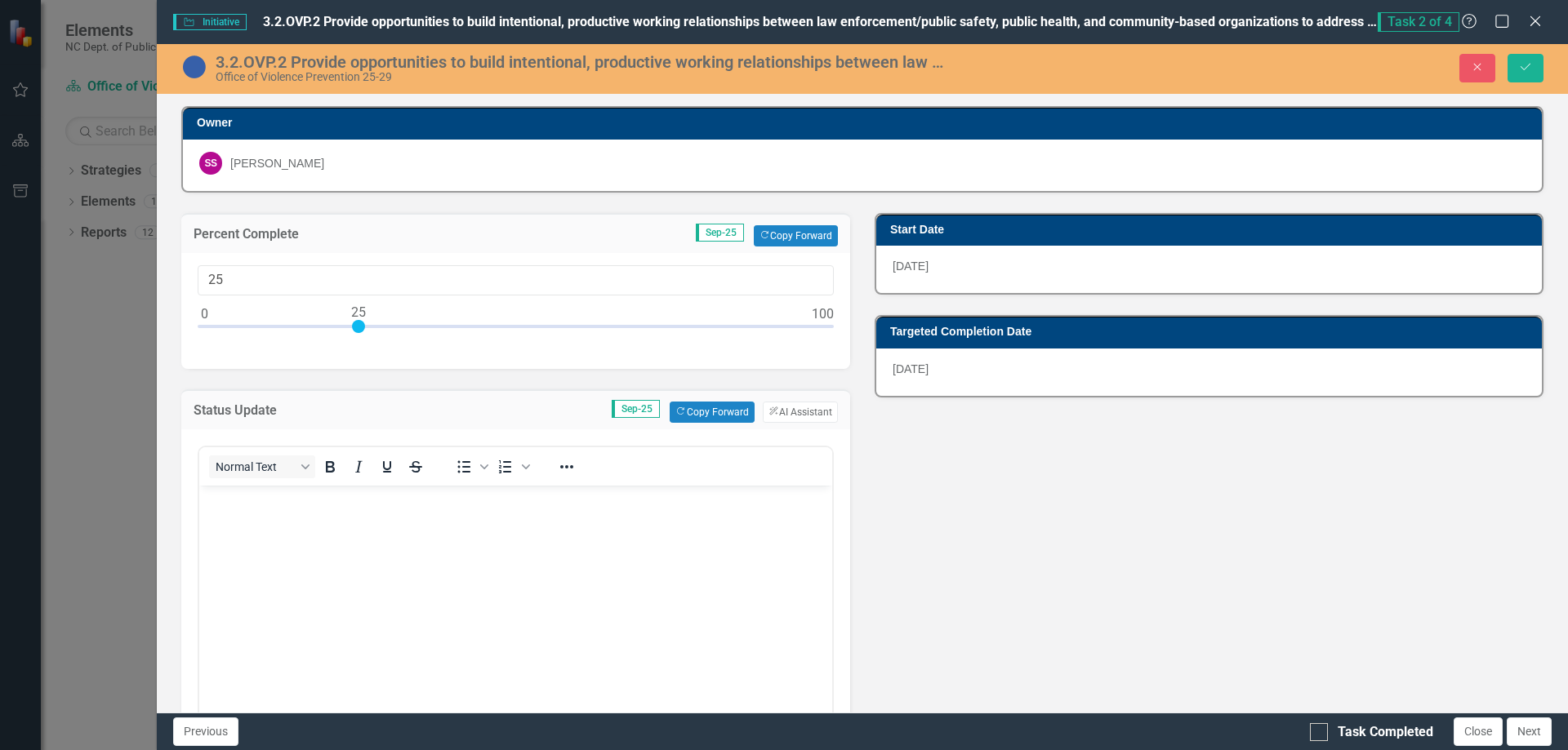
click at [438, 579] on body "Rich Text Area. Press ALT-0 for help." at bounding box center [515, 608] width 633 height 245
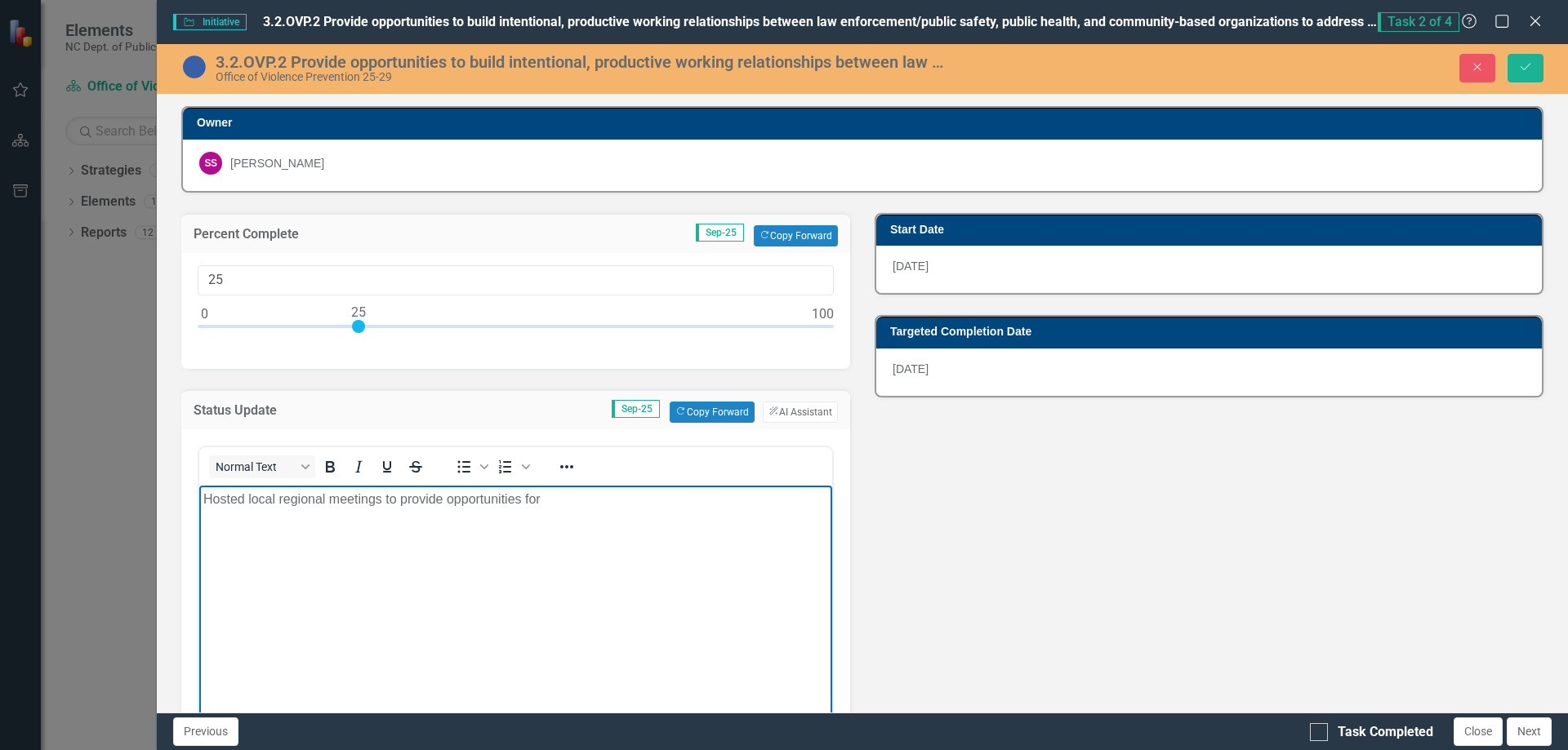
drag, startPoint x: 550, startPoint y: 504, endPoint x: 245, endPoint y: 500, distance: 305.0
click at [245, 500] on p "Hosted local regional meetings to provide opportunities for" at bounding box center [515, 499] width 625 height 20
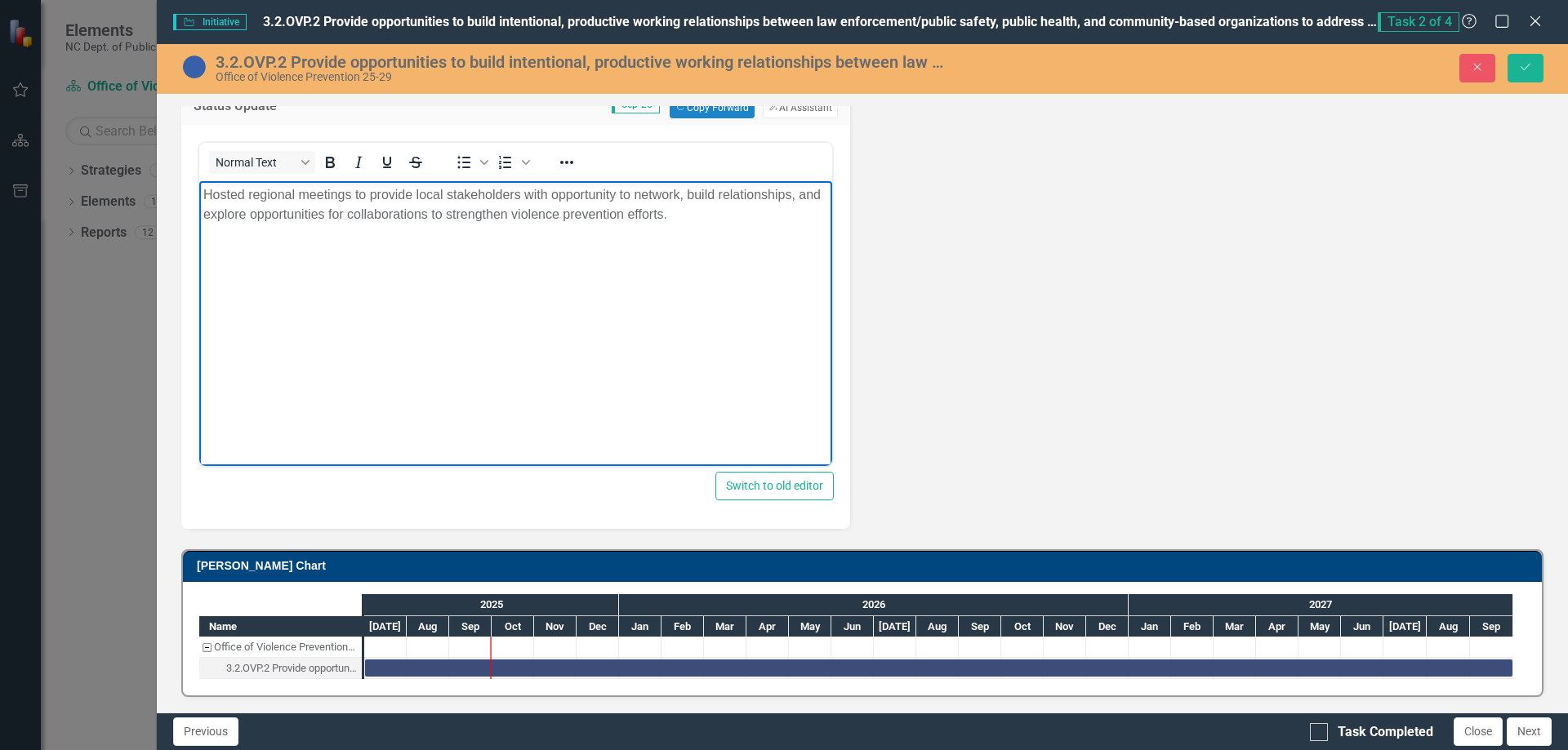
scroll to position [305, 0]
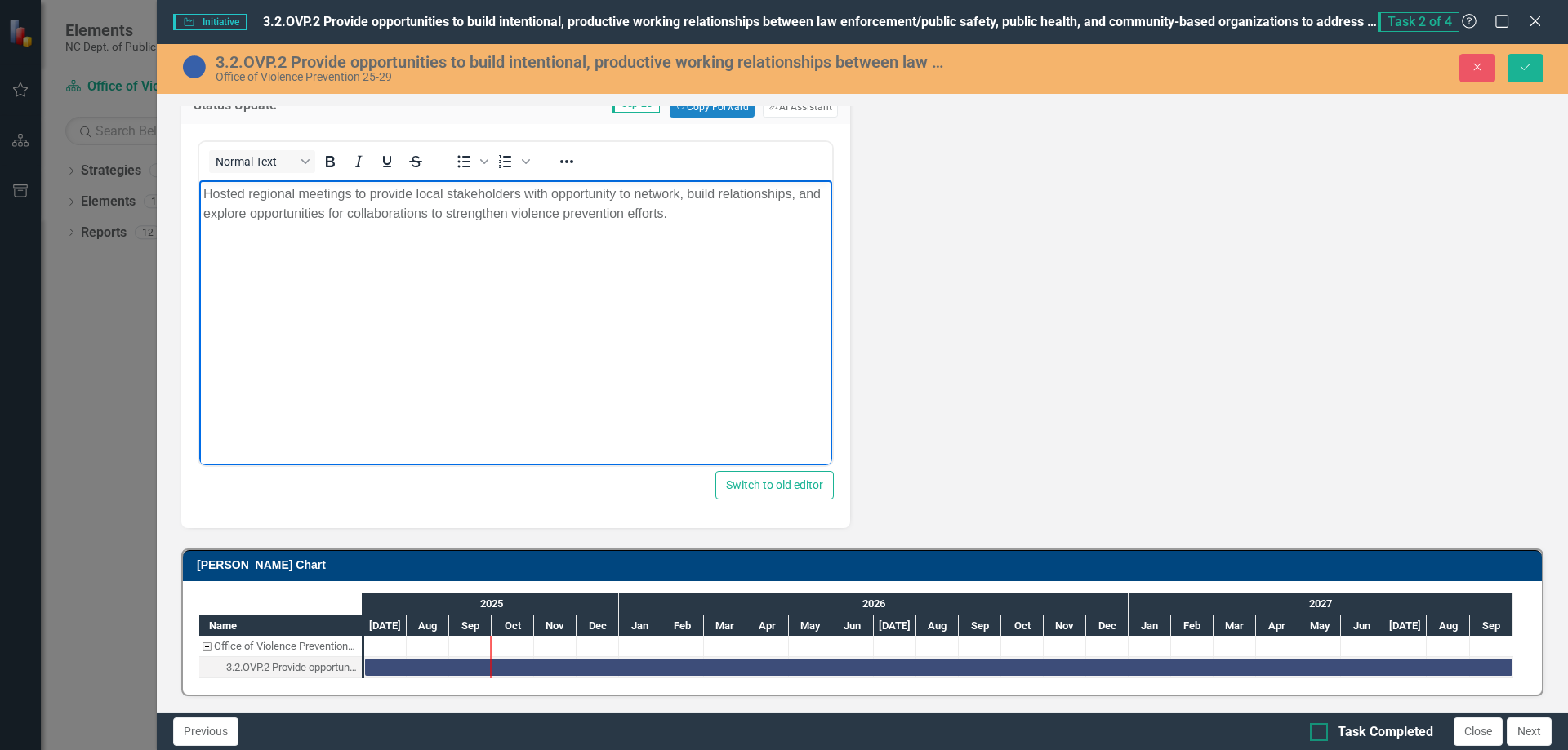
click at [1326, 733] on div at bounding box center [1319, 733] width 18 height 18
click at [1321, 733] on input "Task Completed" at bounding box center [1315, 728] width 11 height 11
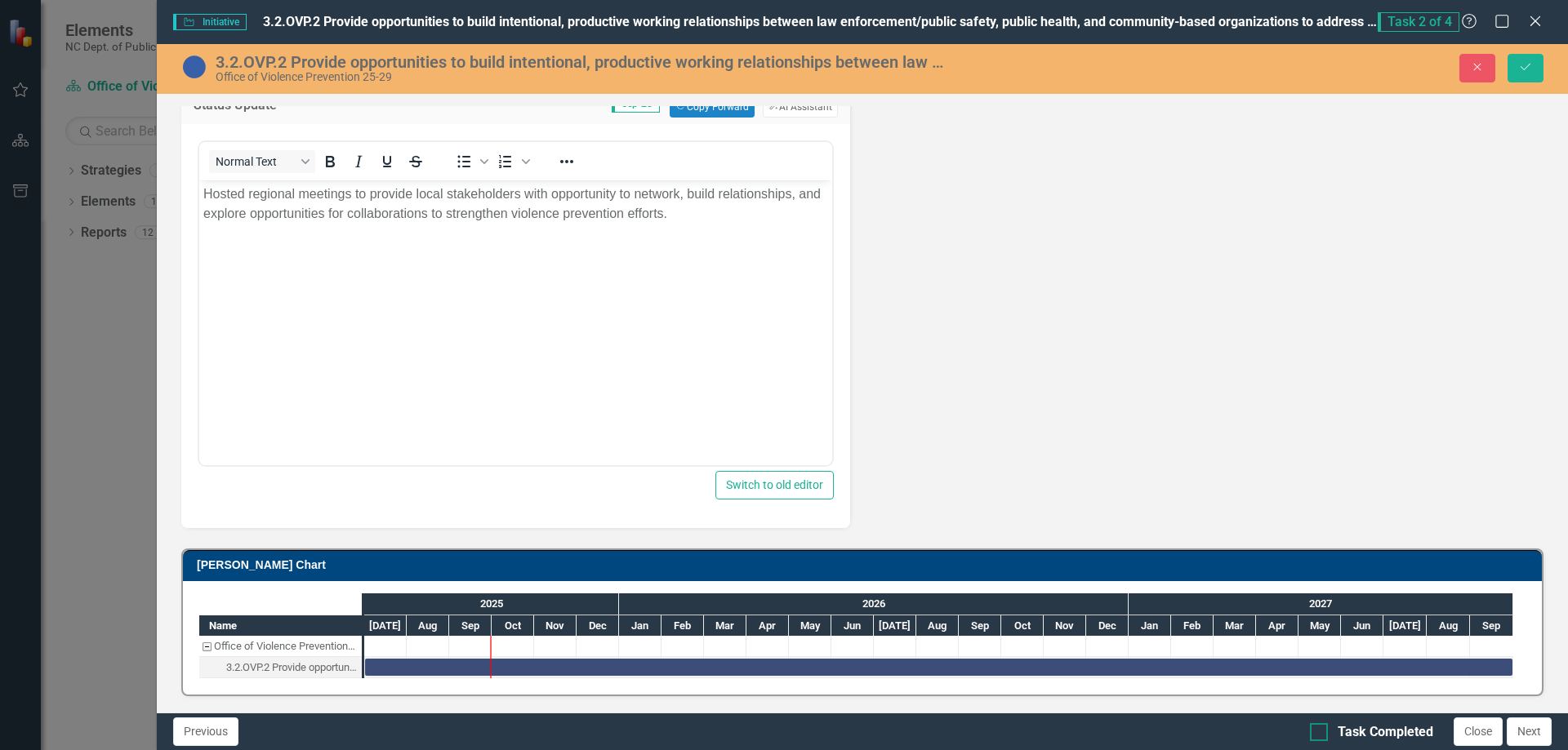
checkbox input "true"
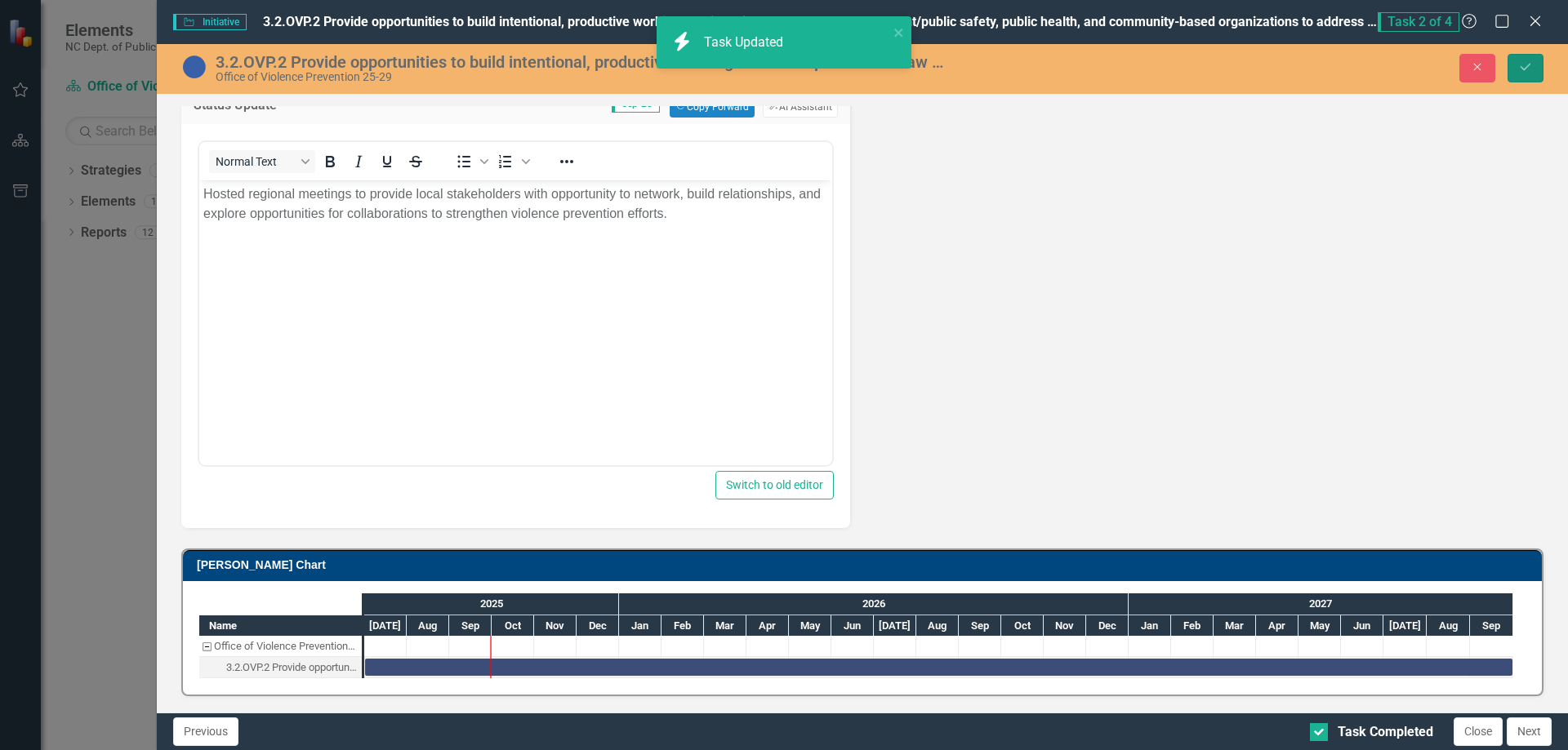
click at [1516, 73] on button "Save" at bounding box center [1526, 68] width 36 height 28
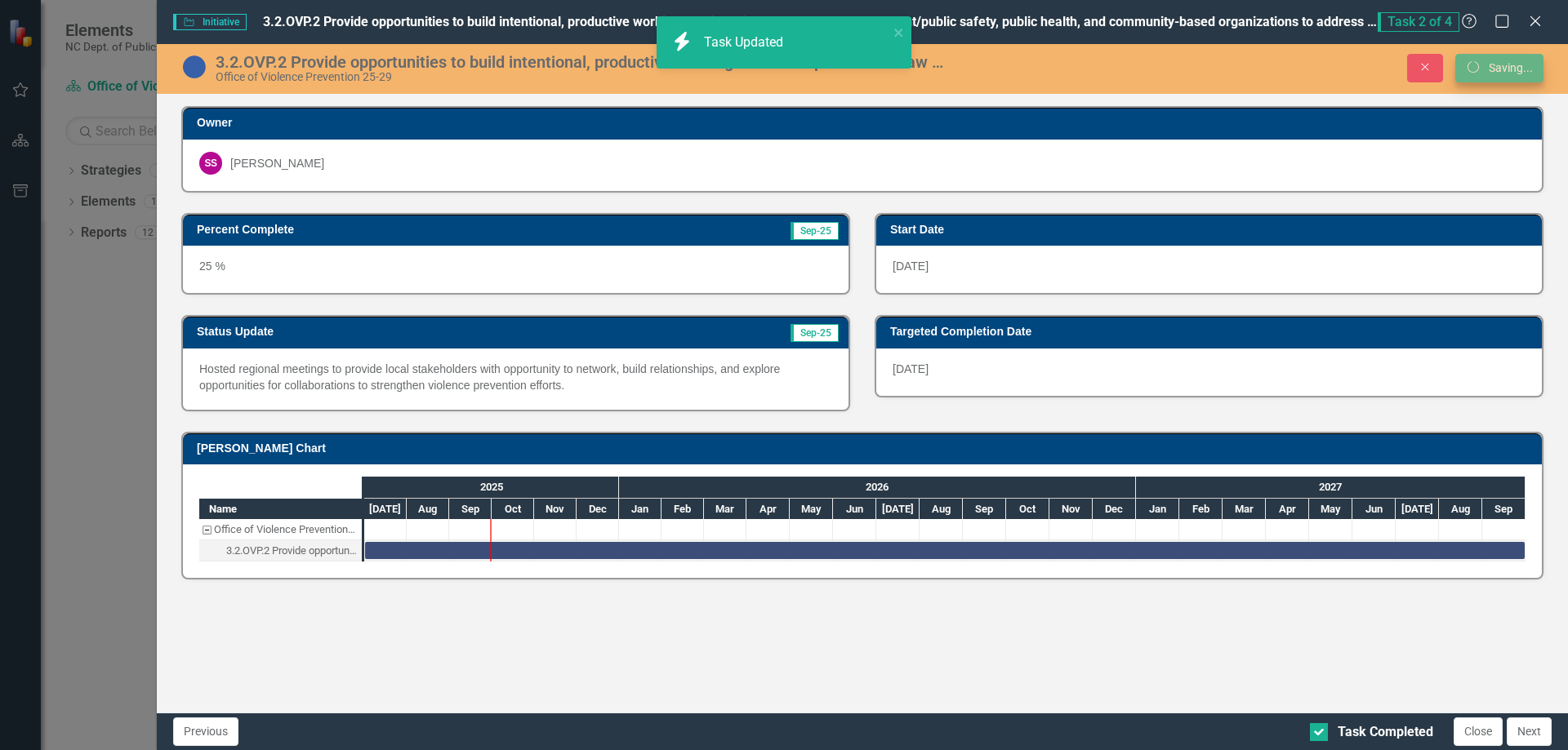
scroll to position [0, 0]
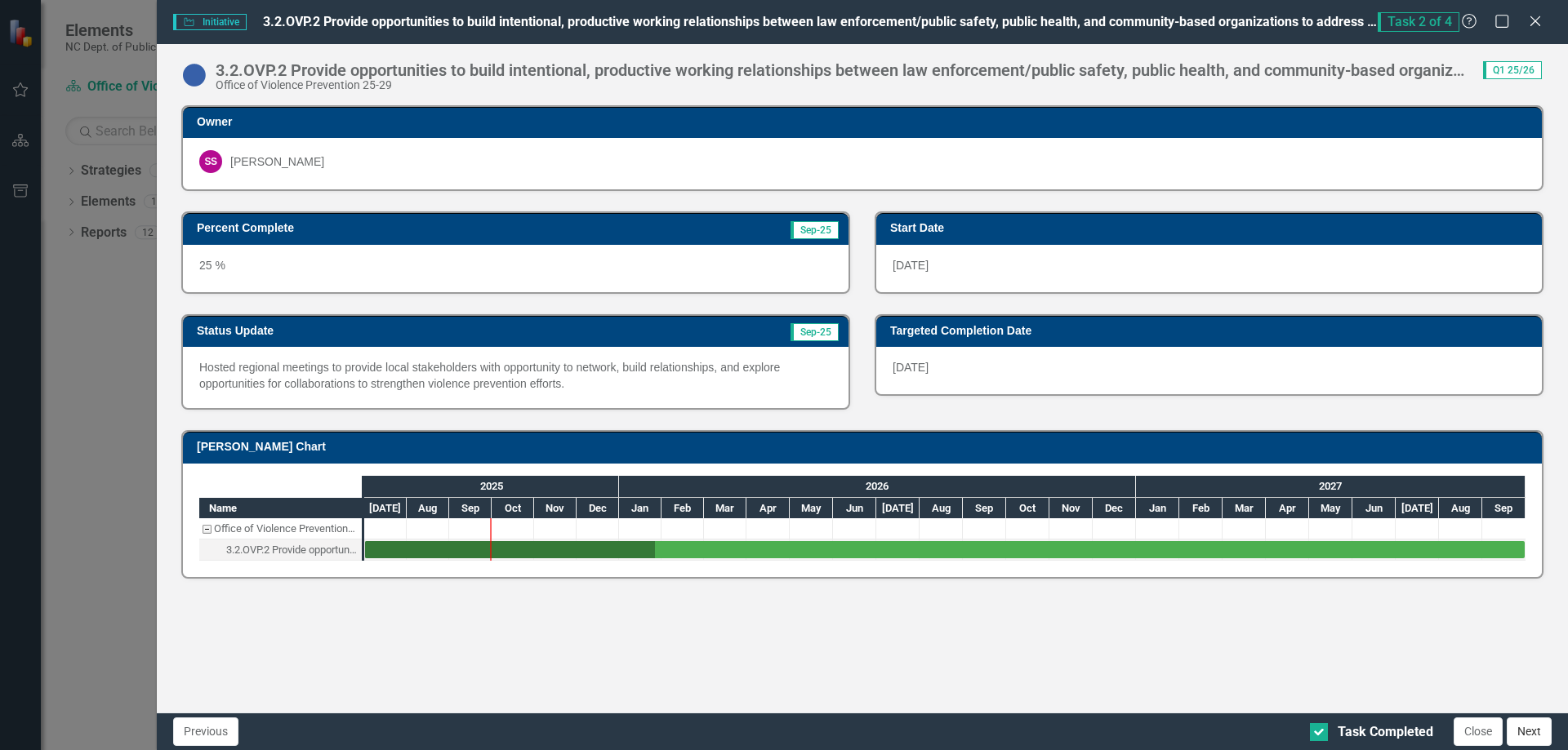
click at [1539, 730] on button "Next" at bounding box center [1530, 732] width 45 height 28
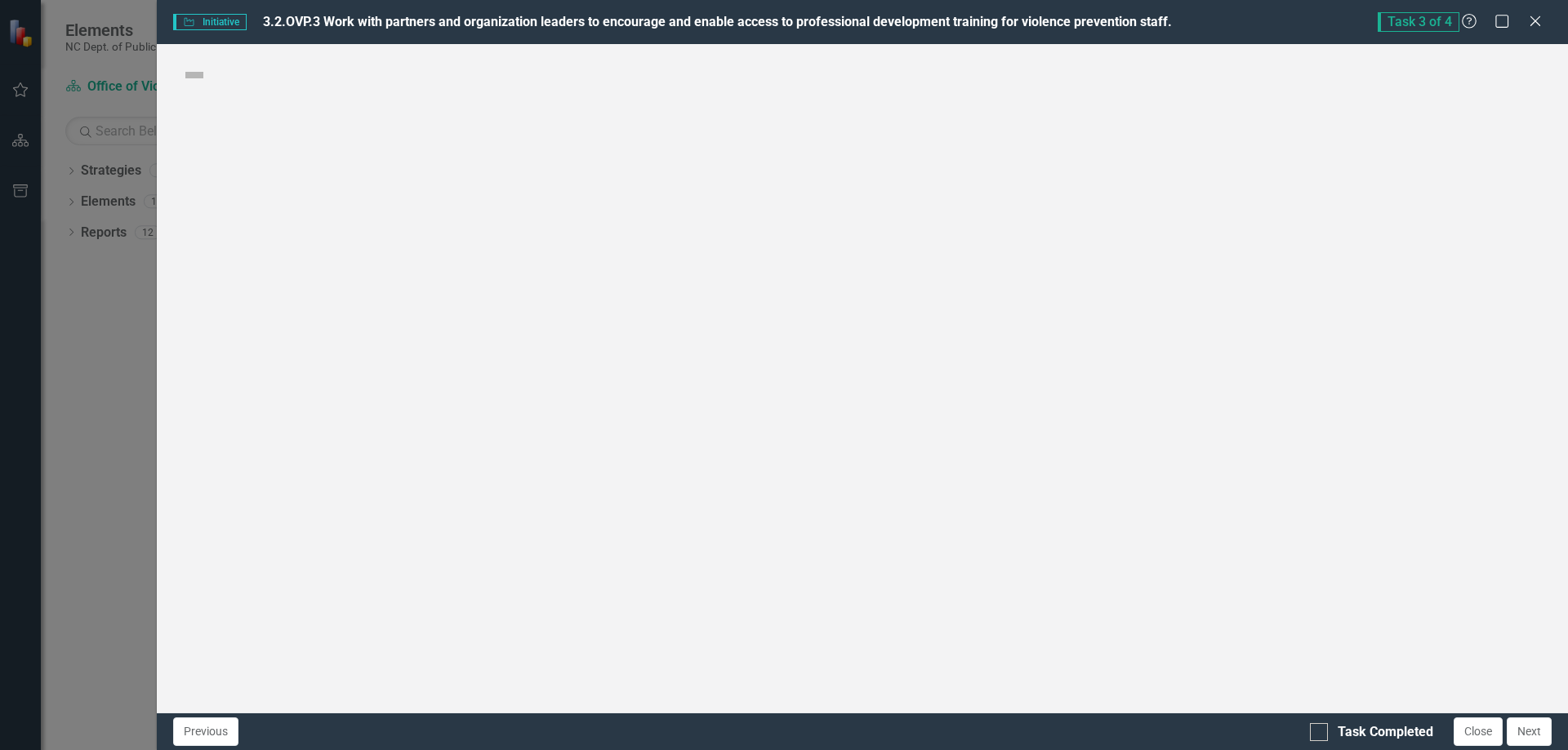
checkbox input "true"
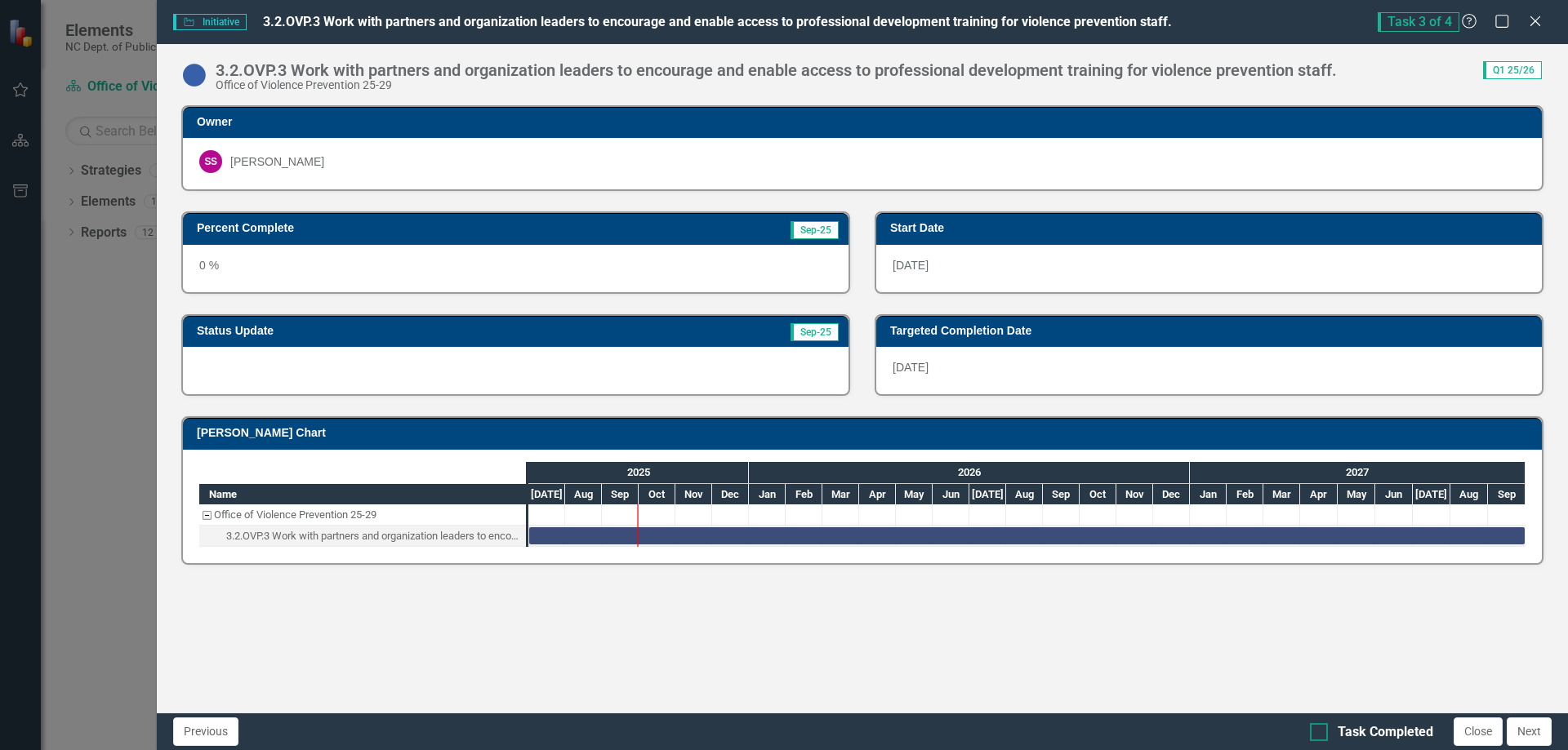
click at [1326, 733] on div at bounding box center [1319, 733] width 18 height 18
click at [1321, 733] on input "Task Completed" at bounding box center [1315, 728] width 11 height 11
checkbox input "true"
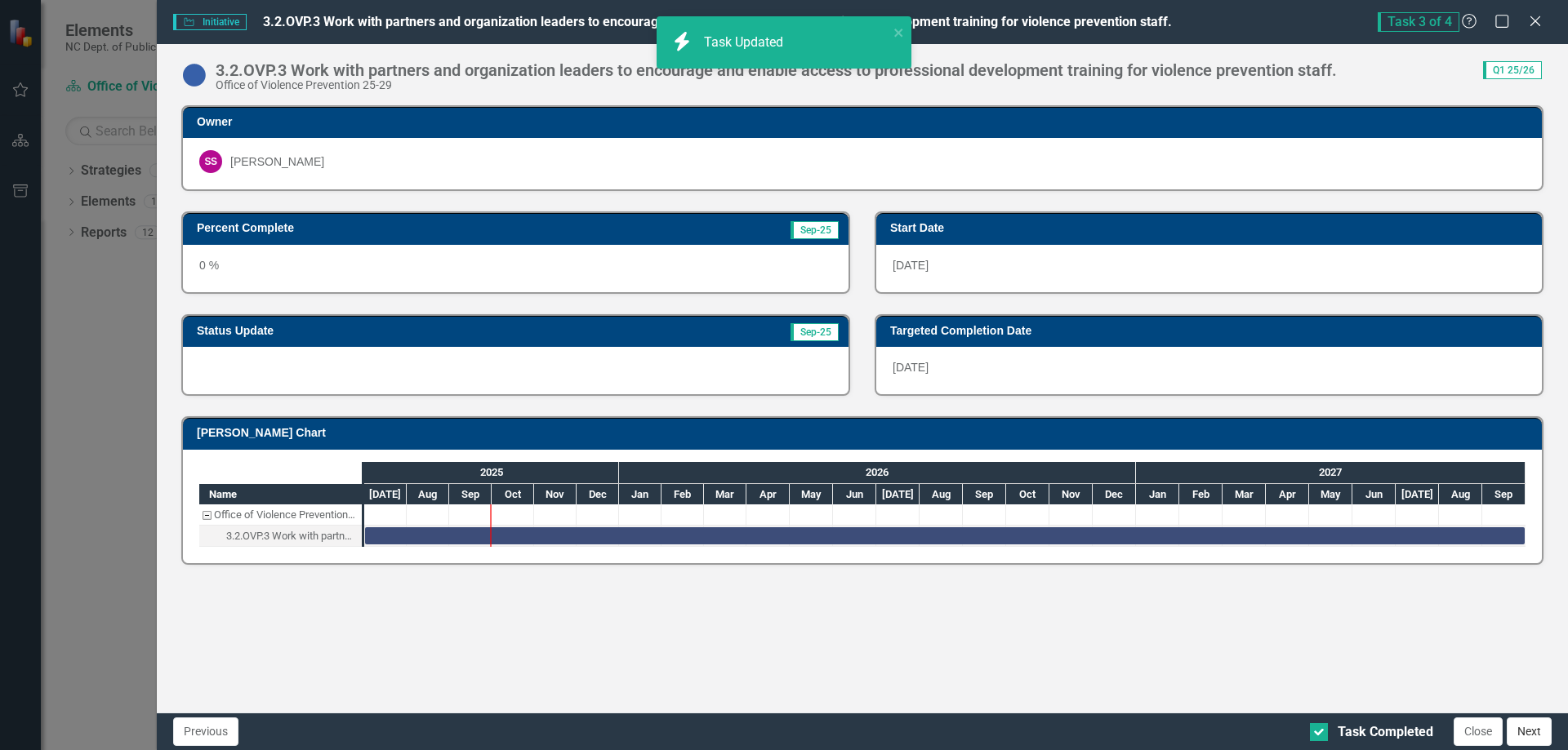
click at [1527, 734] on button "Next" at bounding box center [1530, 732] width 45 height 28
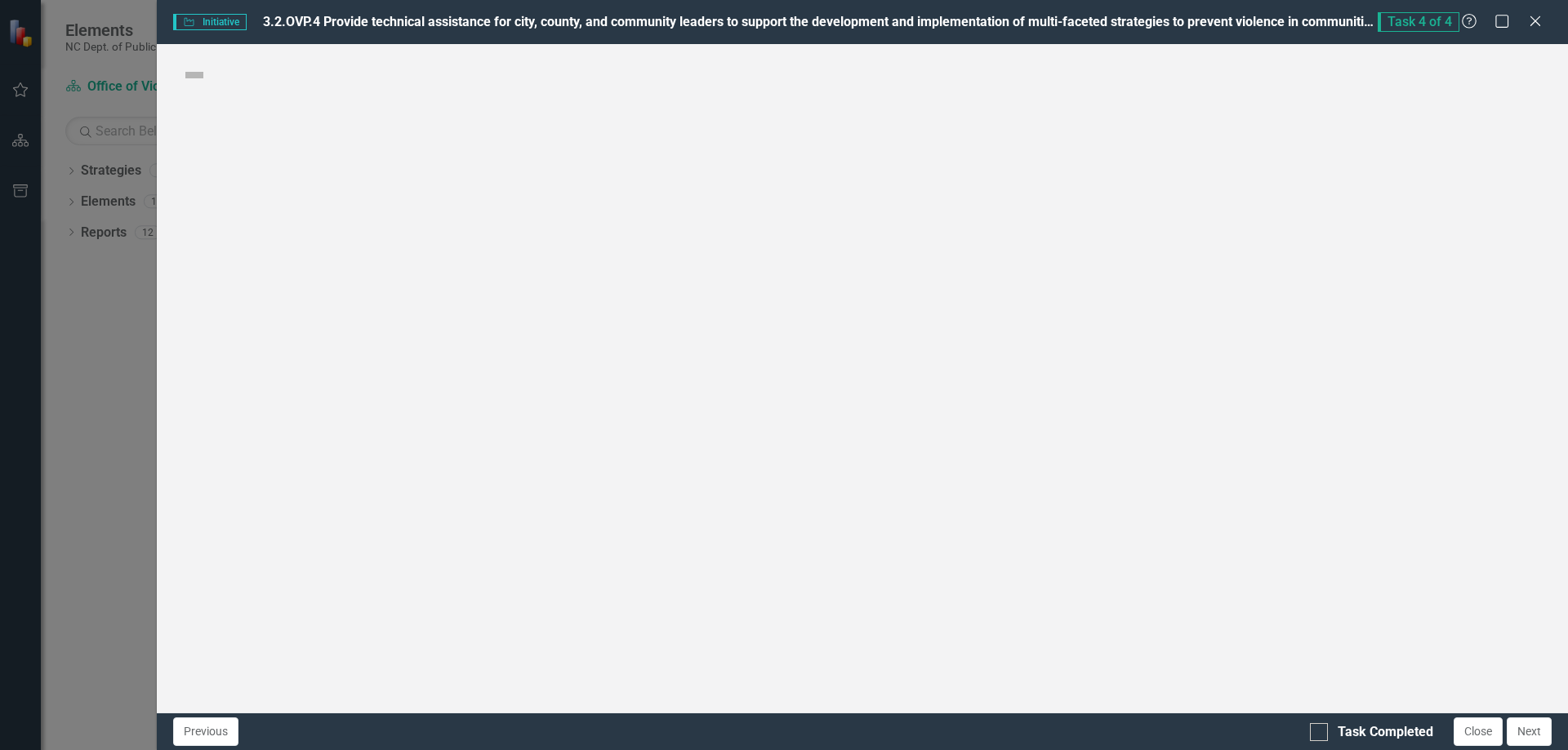
checkbox input "true"
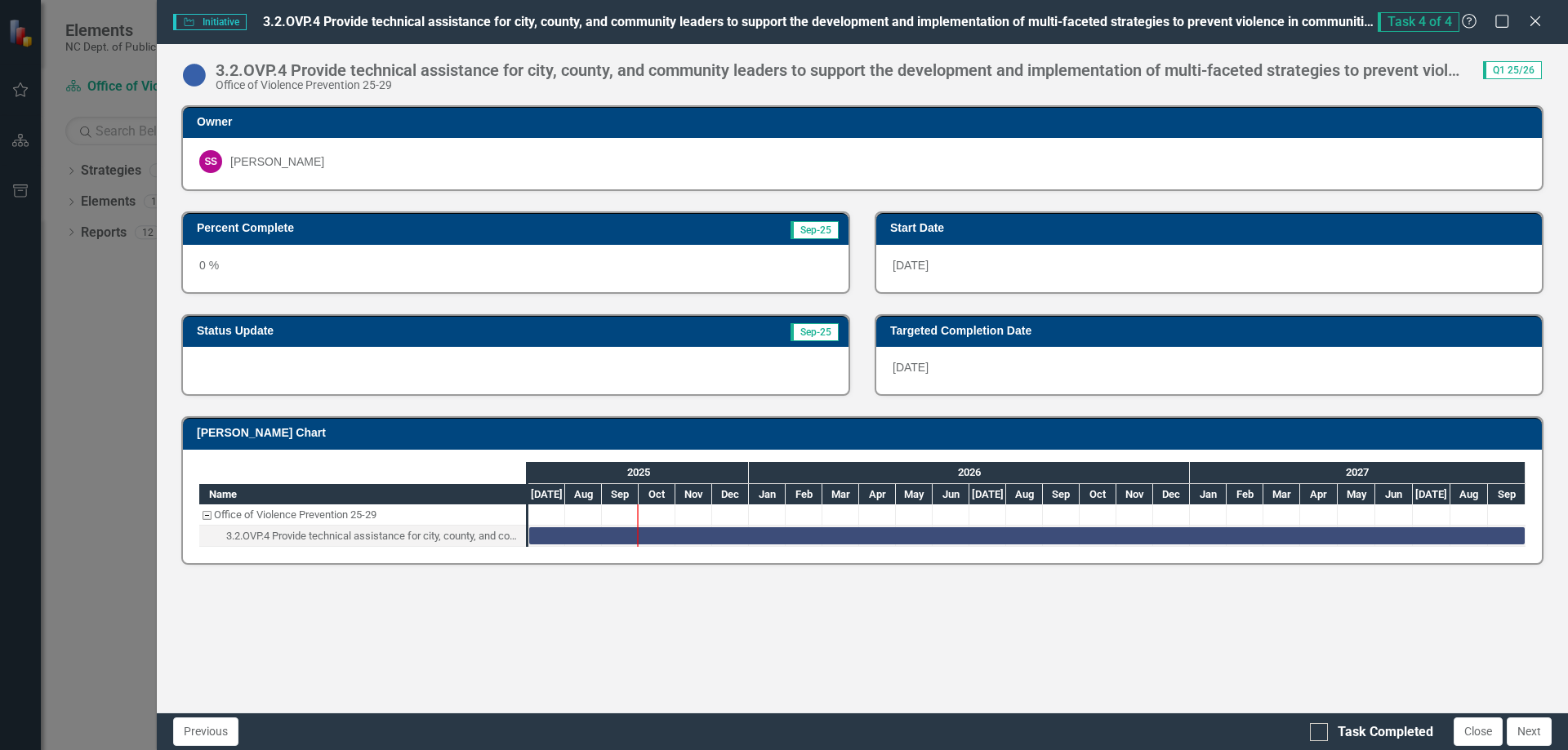
click at [256, 257] on div "0 %" at bounding box center [515, 268] width 665 height 47
click at [361, 258] on div "0 %" at bounding box center [515, 268] width 665 height 47
click at [1332, 737] on div "Task Completed" at bounding box center [1371, 733] width 123 height 19
click at [1321, 734] on input "Task Completed" at bounding box center [1315, 728] width 11 height 11
checkbox input "true"
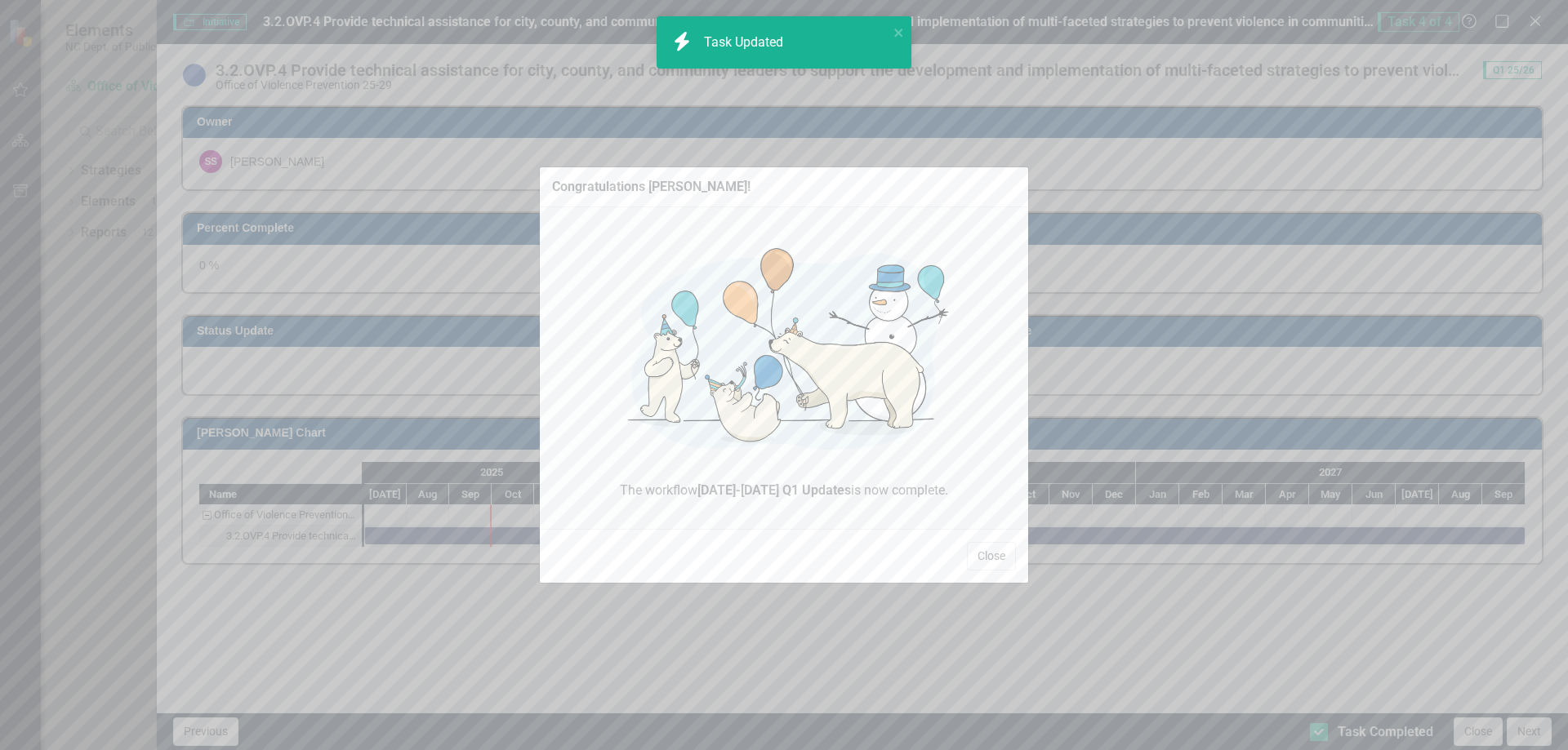
click at [998, 562] on button "Close" at bounding box center [991, 556] width 49 height 28
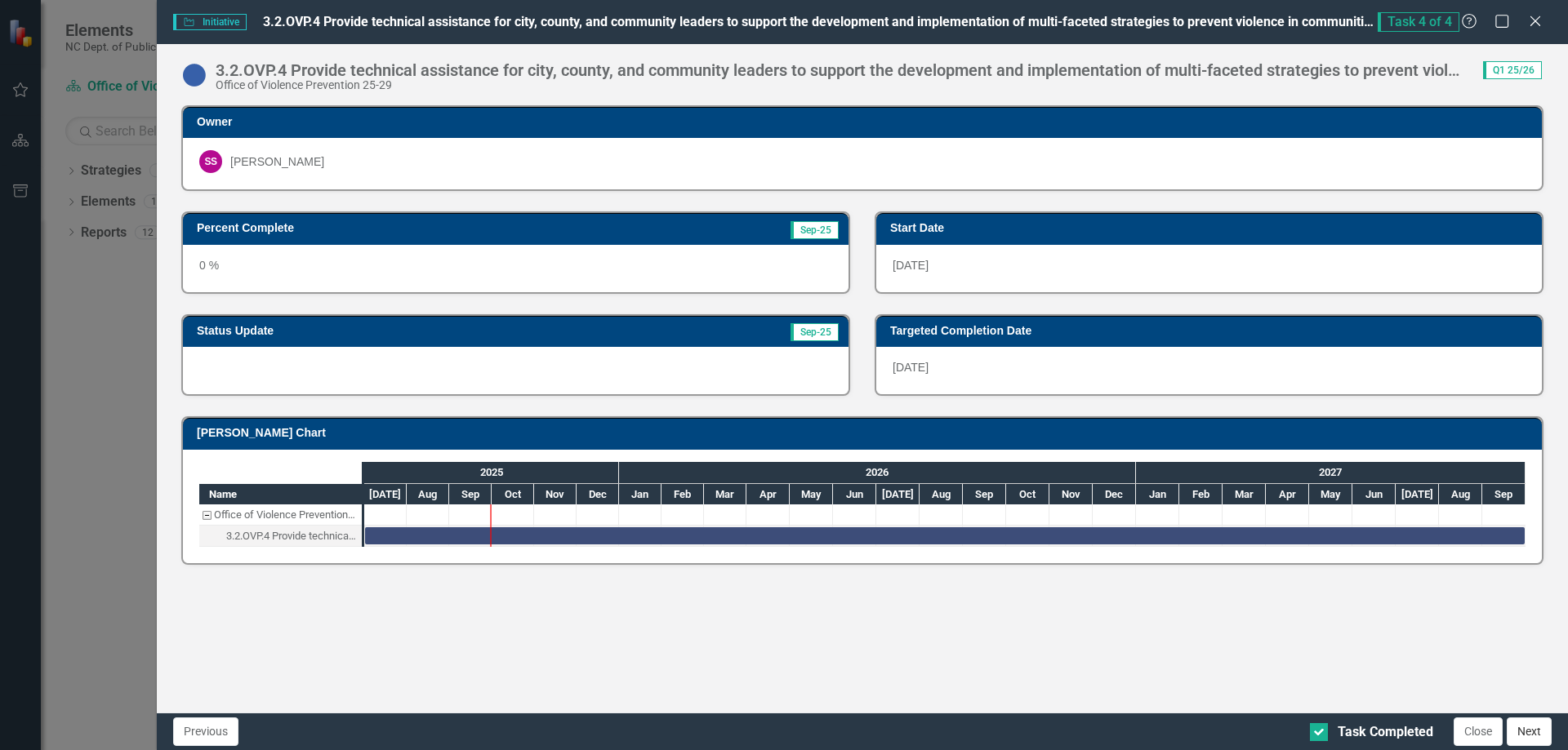
click at [1526, 733] on button "Next" at bounding box center [1530, 732] width 45 height 28
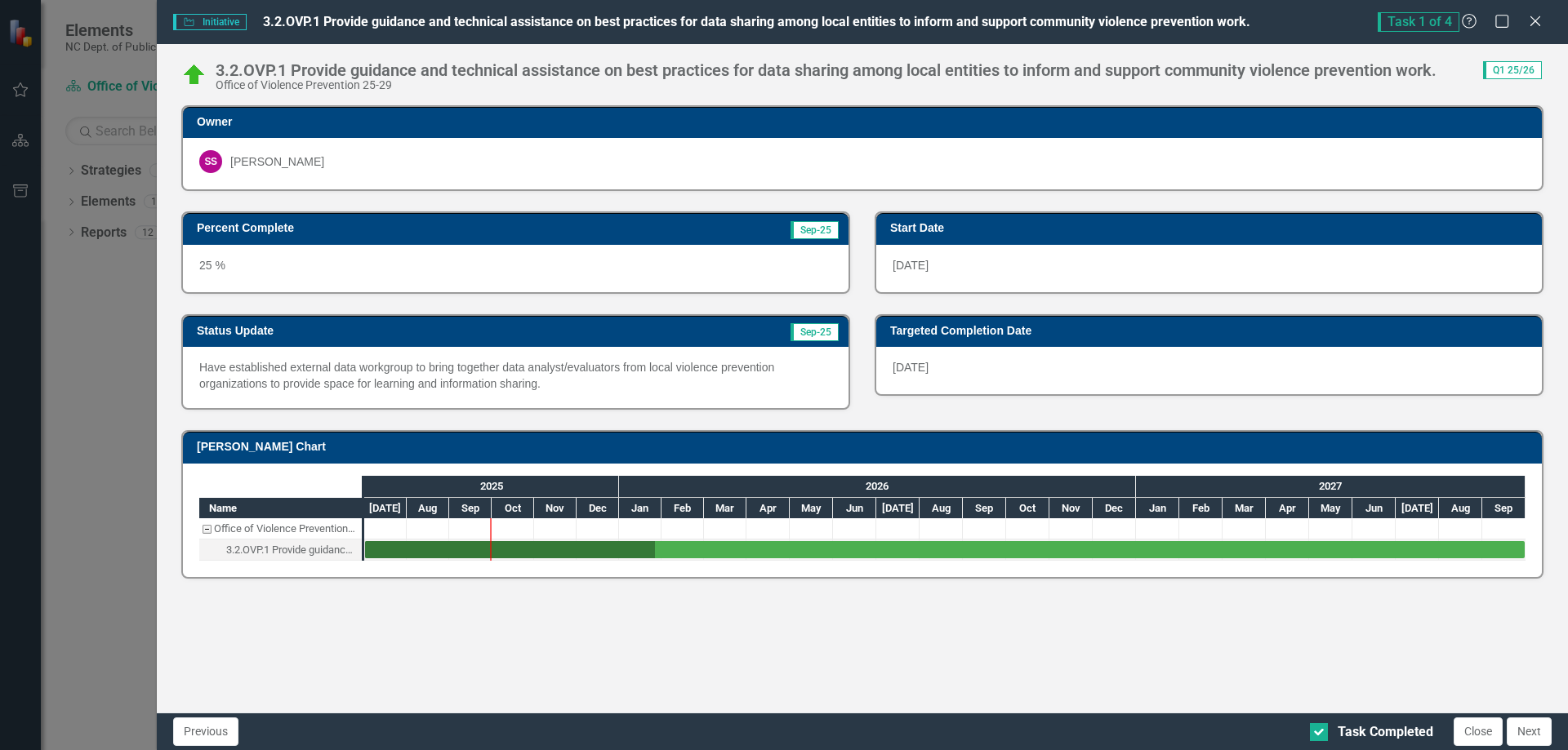
checkbox input "true"
click at [1481, 741] on button "Close" at bounding box center [1478, 732] width 49 height 28
